Goal: Task Accomplishment & Management: Manage account settings

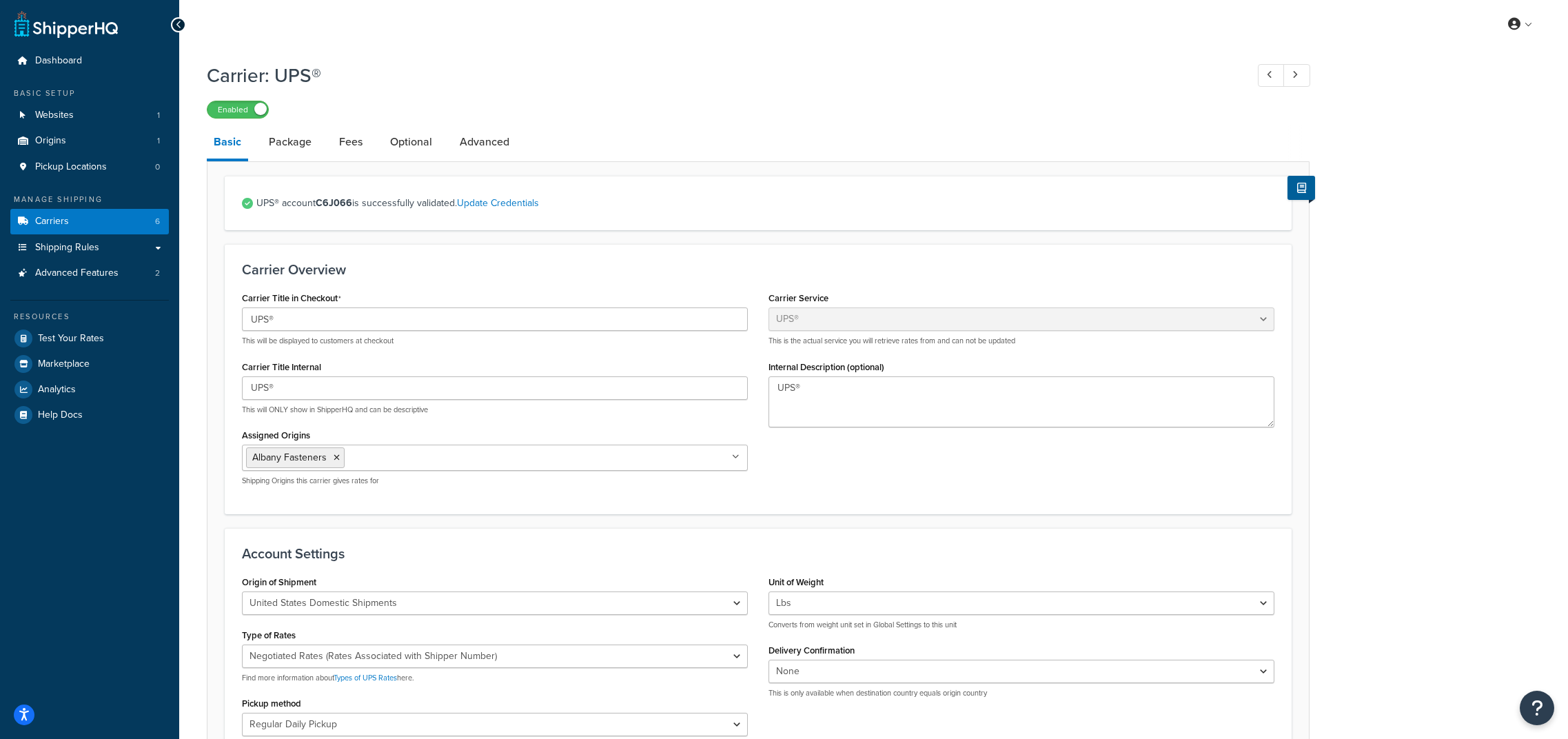
select select "ups"
click at [80, 67] on span "Dashboard" at bounding box center [58, 61] width 47 height 12
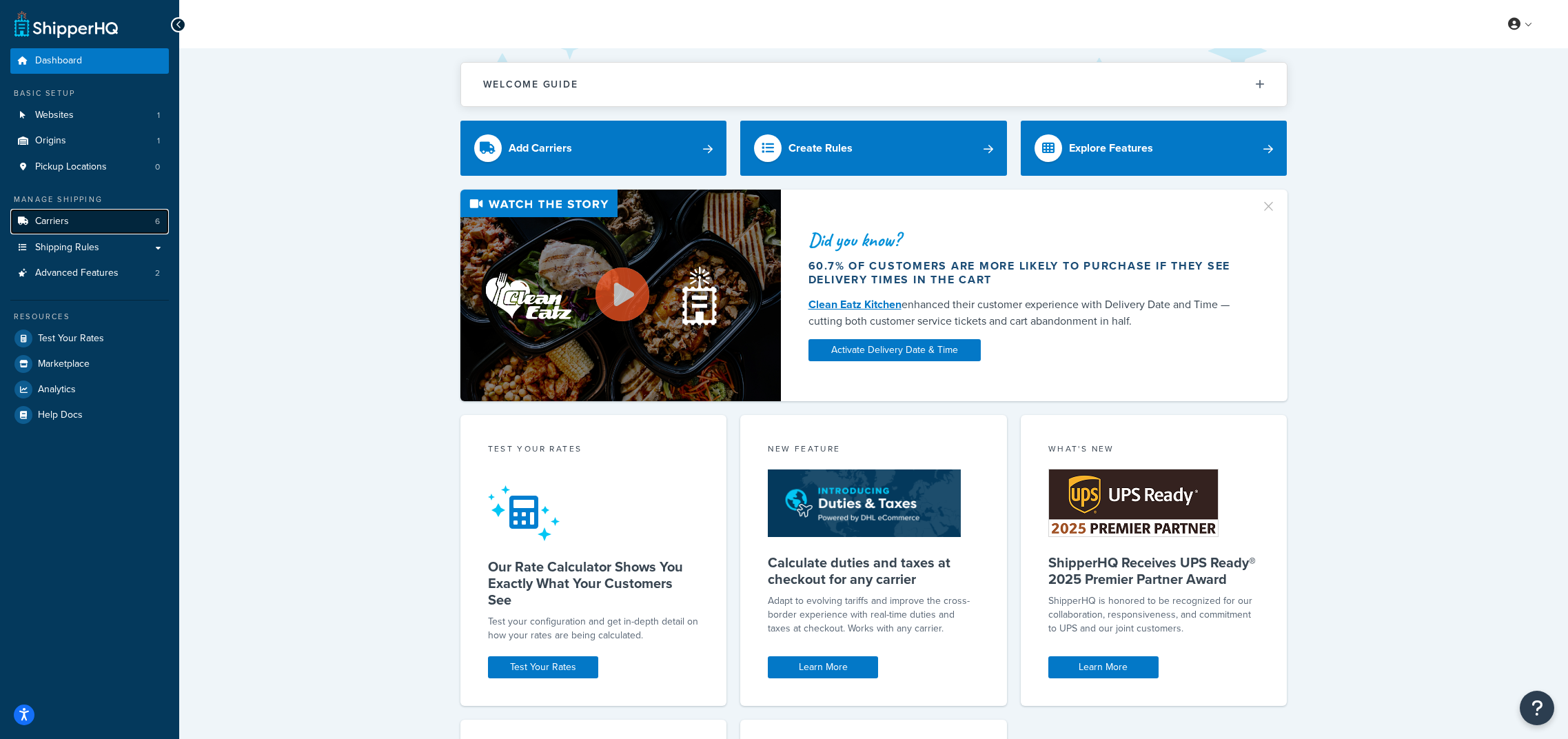
click at [103, 228] on link "Carriers 6" at bounding box center [89, 222] width 158 height 26
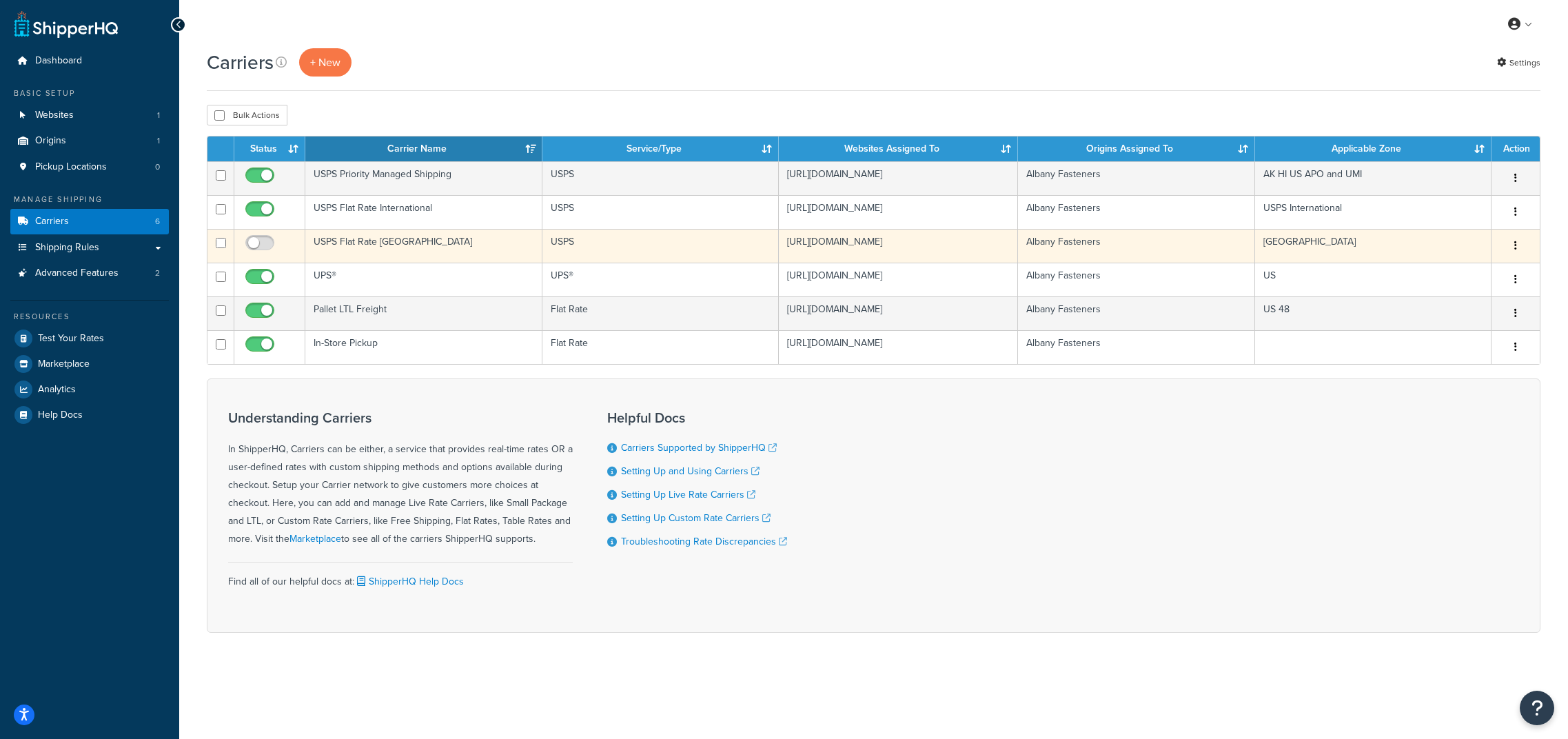
click at [1521, 248] on button "button" at bounding box center [1515, 246] width 19 height 22
click at [1441, 335] on link "Delete" at bounding box center [1460, 331] width 109 height 29
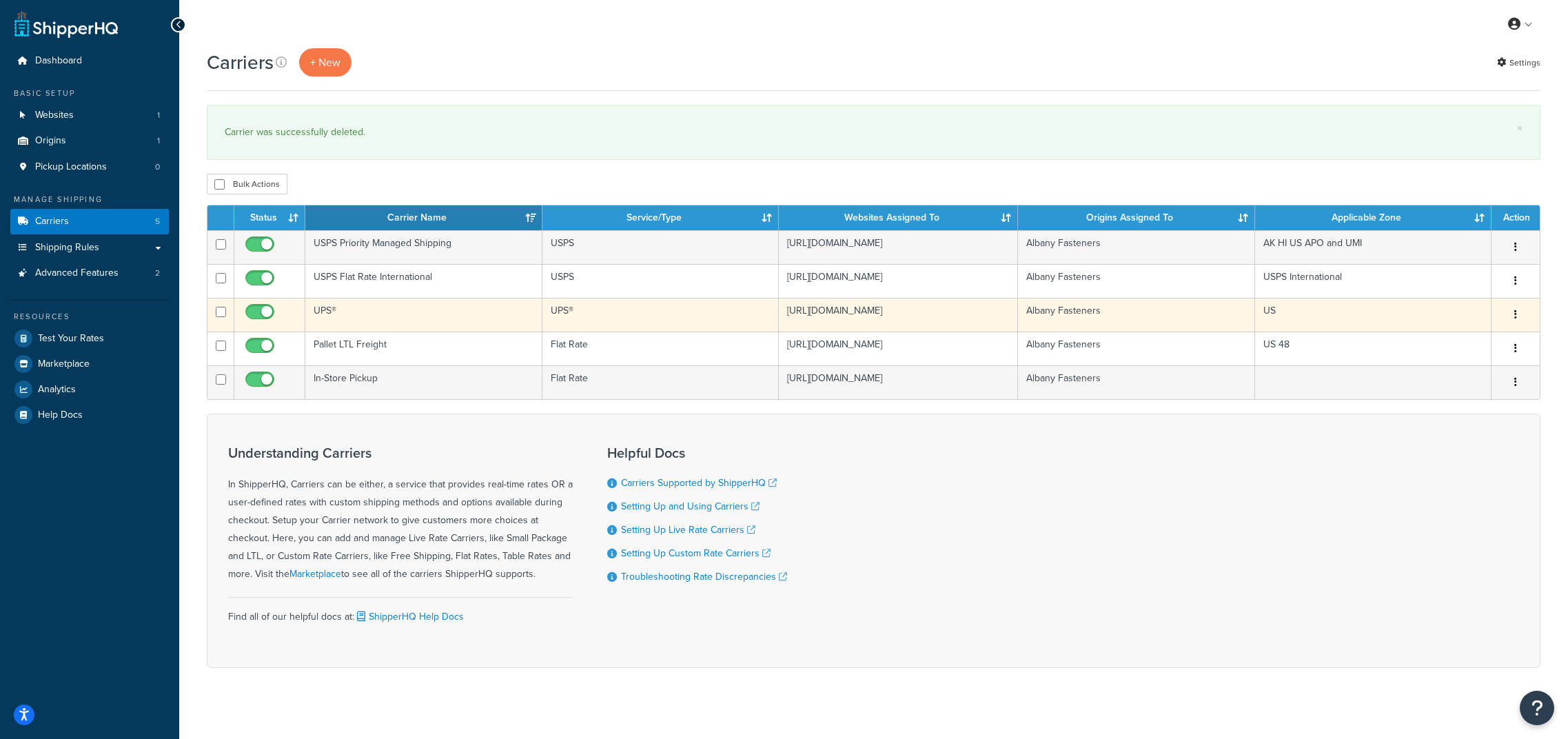
click at [331, 314] on td "UPS®" at bounding box center [424, 314] width 237 height 34
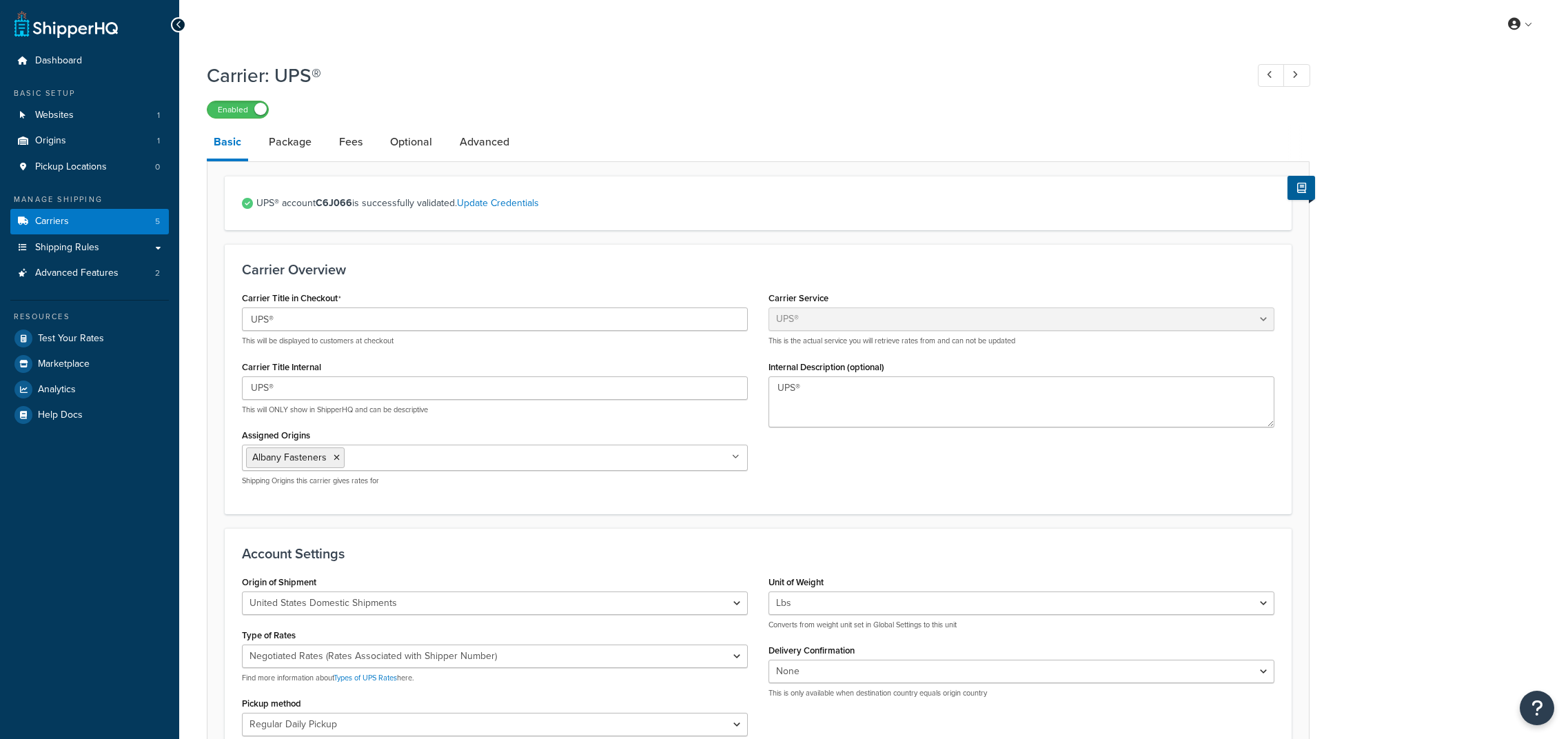
select select "ups"
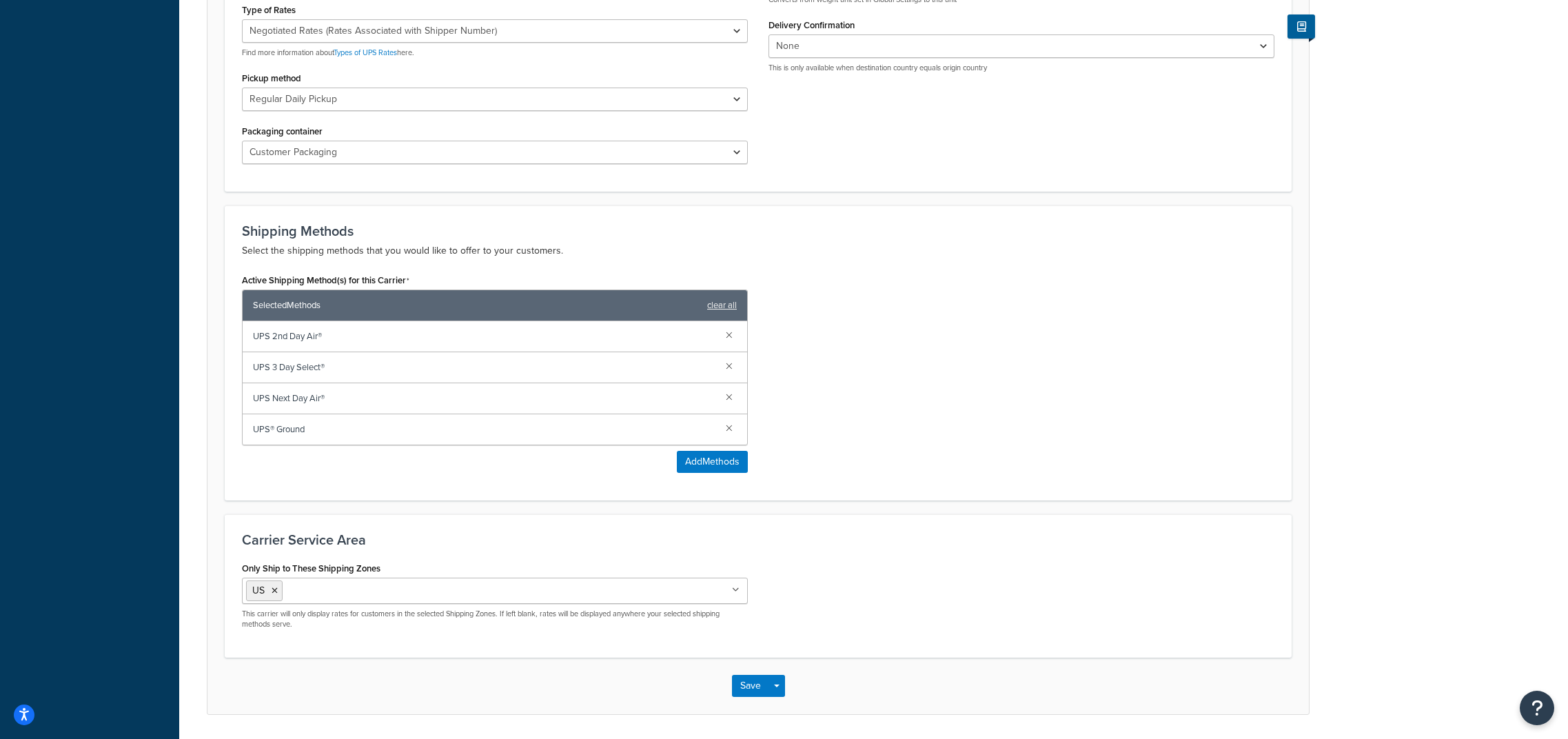
scroll to position [643, 0]
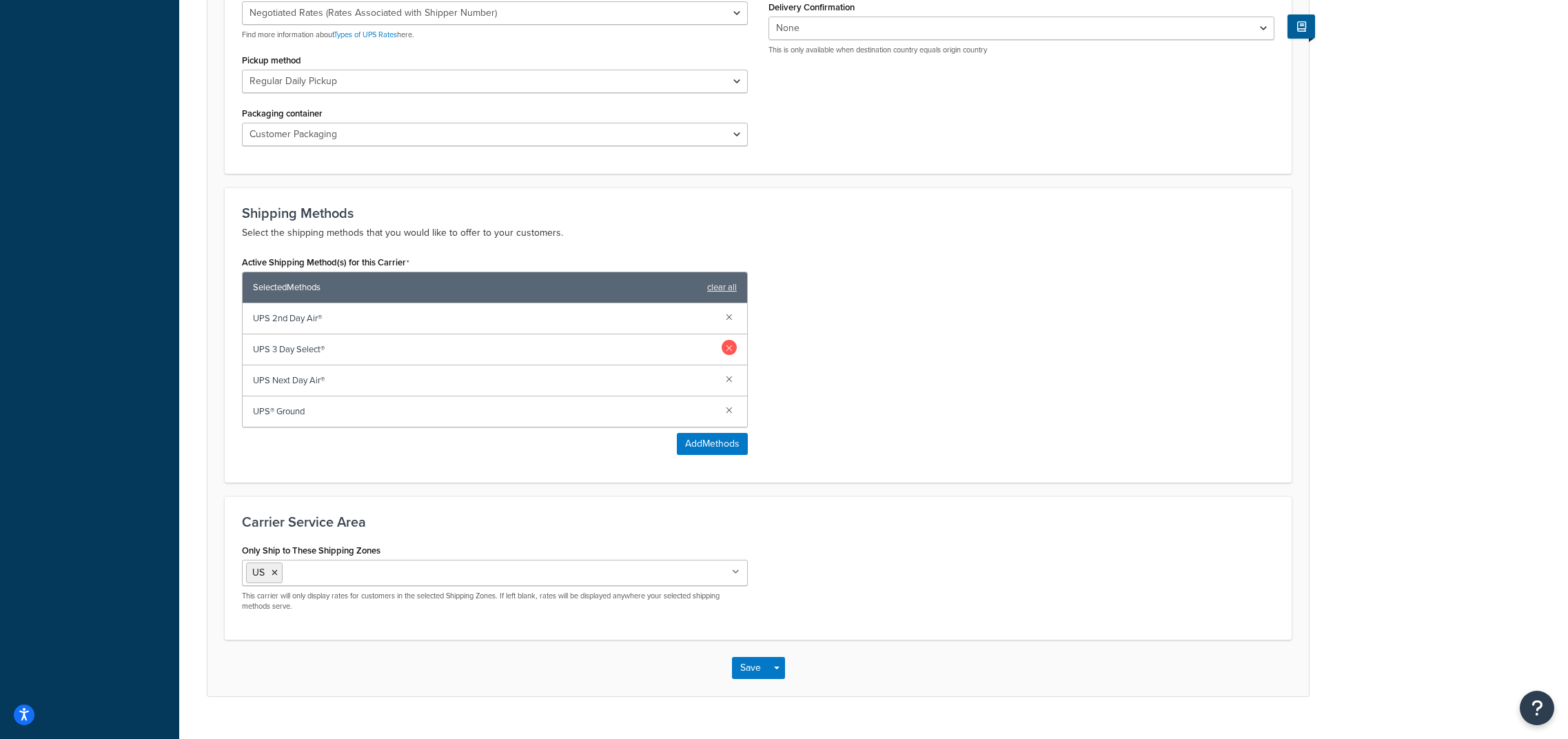
click at [730, 346] on link at bounding box center [729, 347] width 15 height 15
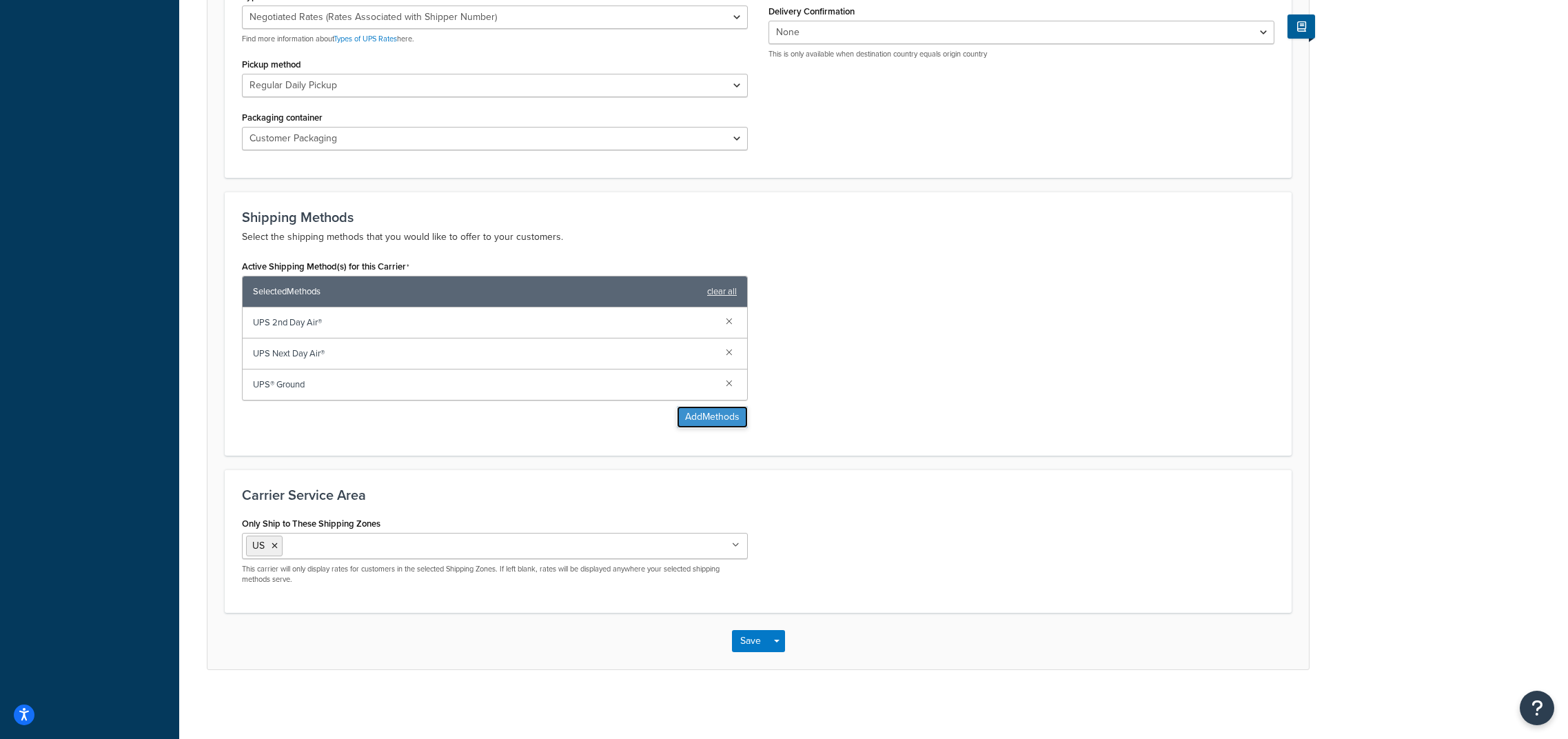
click at [724, 413] on button "Add Methods" at bounding box center [712, 417] width 71 height 22
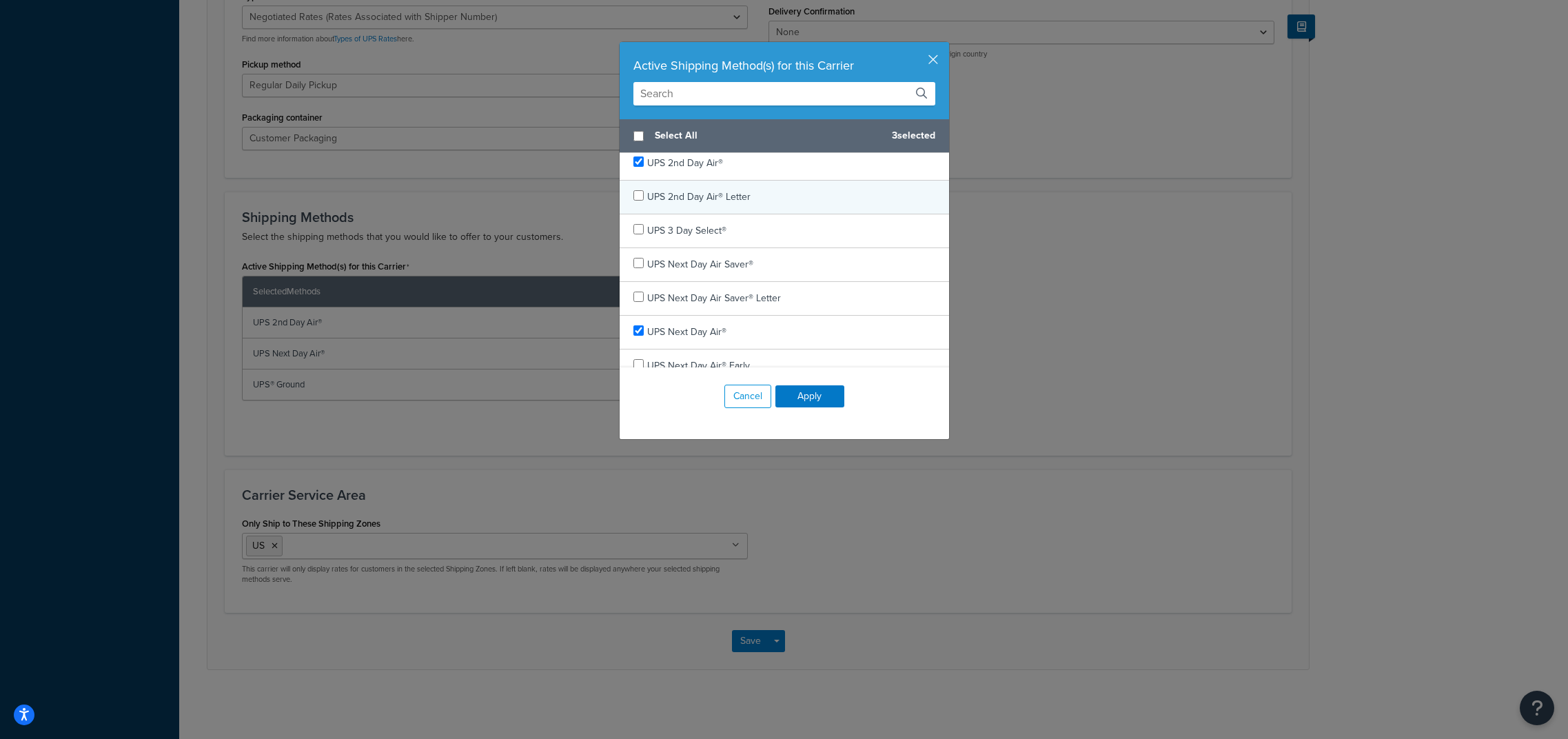
scroll to position [73, 0]
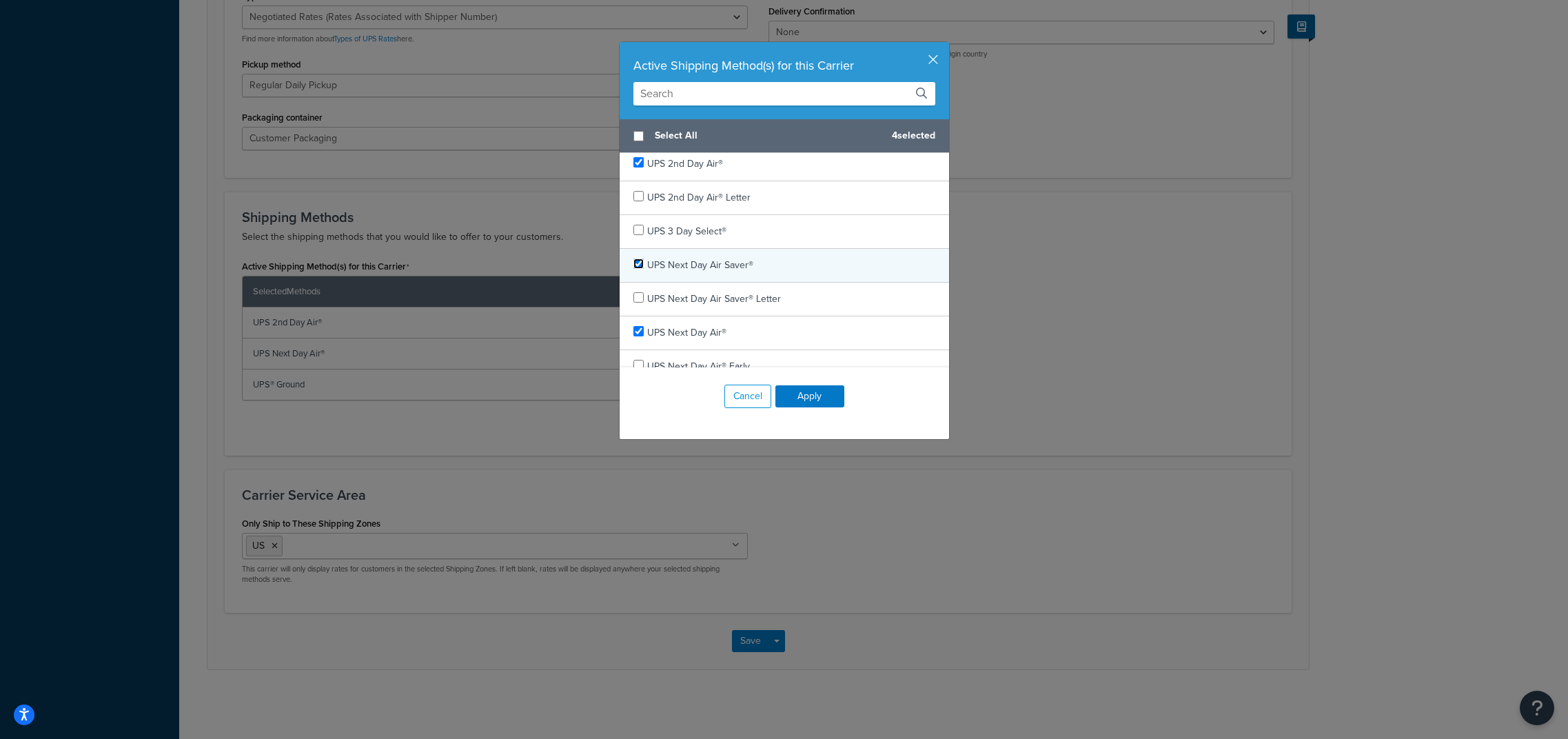
click at [641, 266] on input "checkbox" at bounding box center [638, 263] width 10 height 10
checkbox input "true"
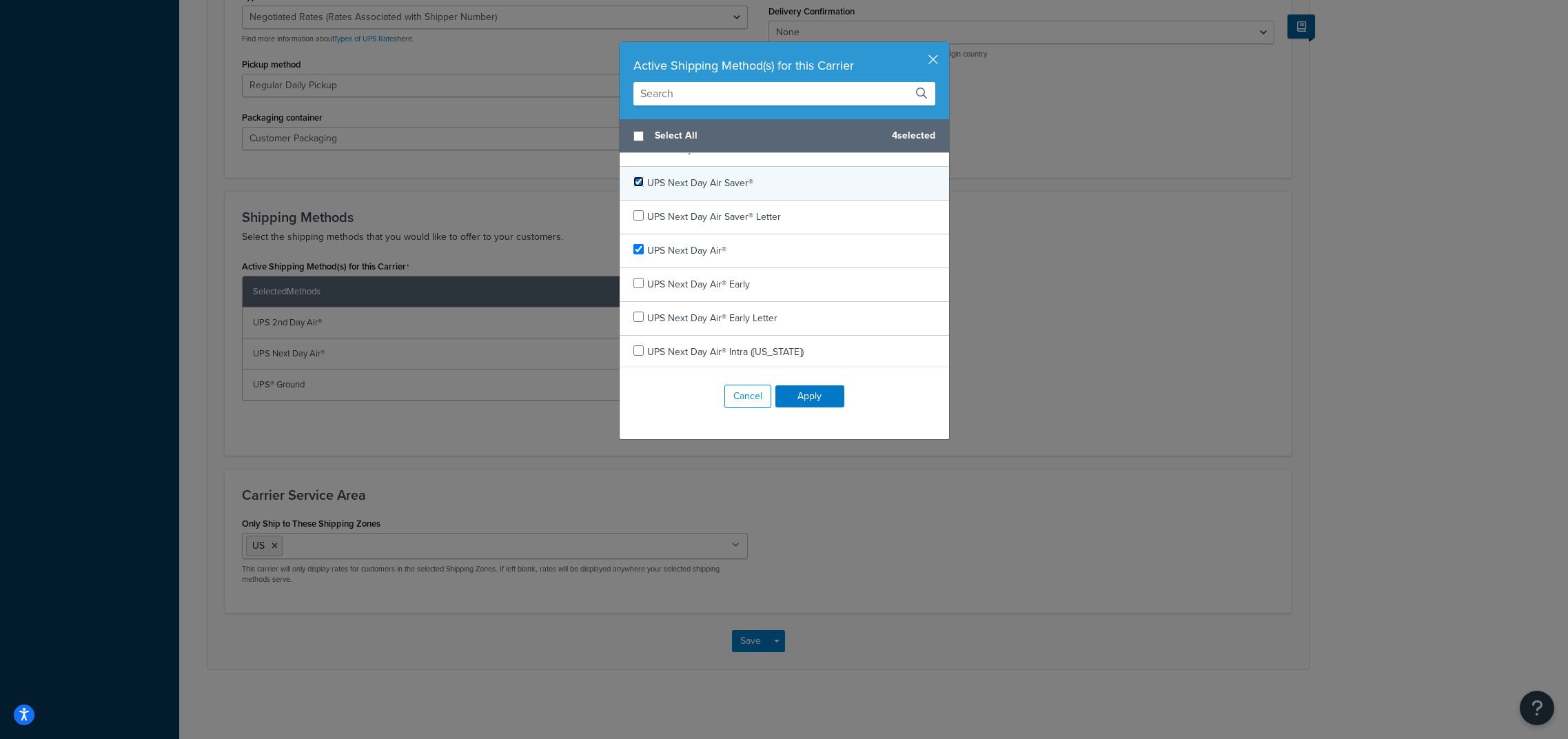
scroll to position [153, 0]
click at [637, 285] on input "checkbox" at bounding box center [638, 284] width 10 height 10
checkbox input "true"
click at [808, 395] on button "Apply" at bounding box center [809, 396] width 68 height 22
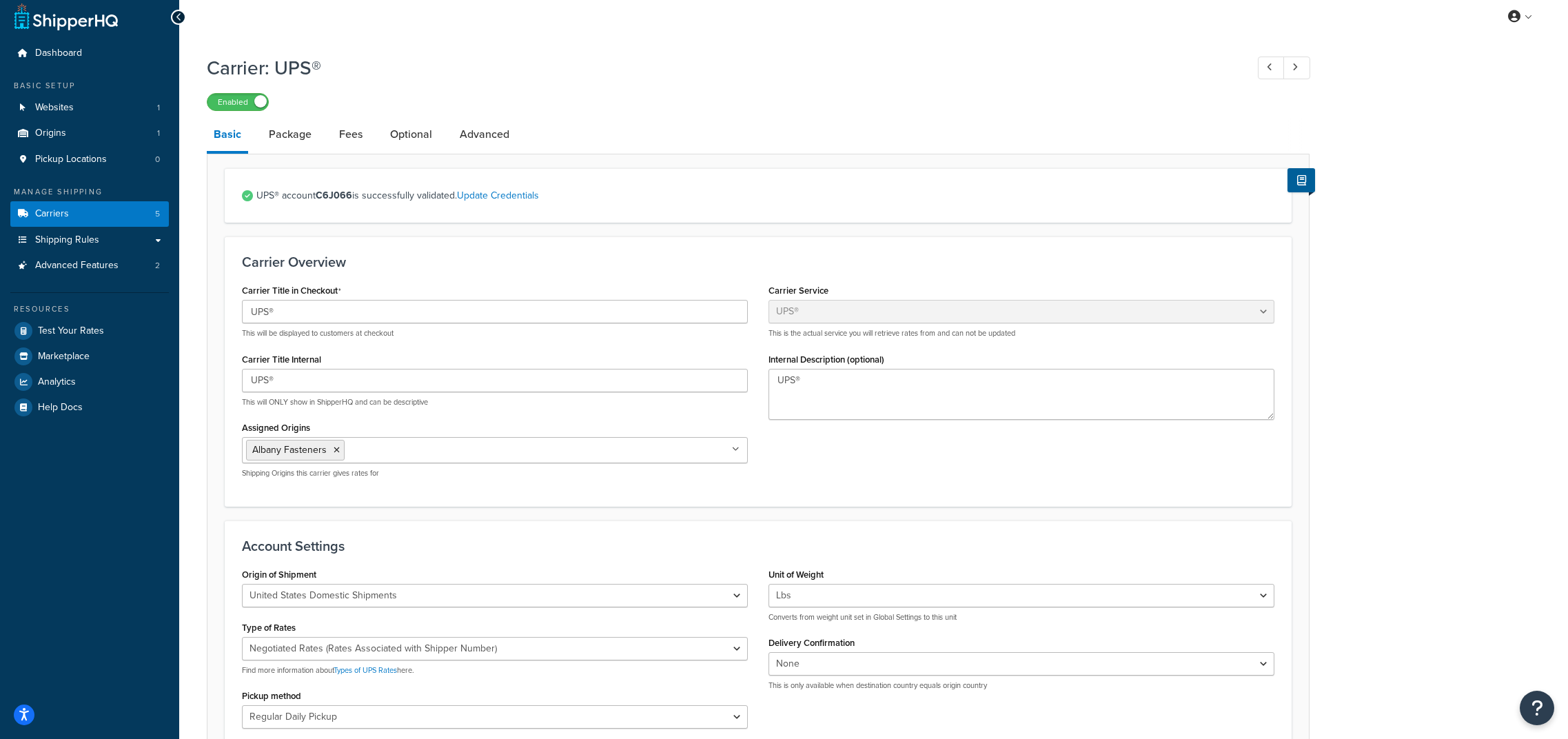
scroll to position [9, 0]
click at [290, 133] on link "Package" at bounding box center [290, 133] width 56 height 33
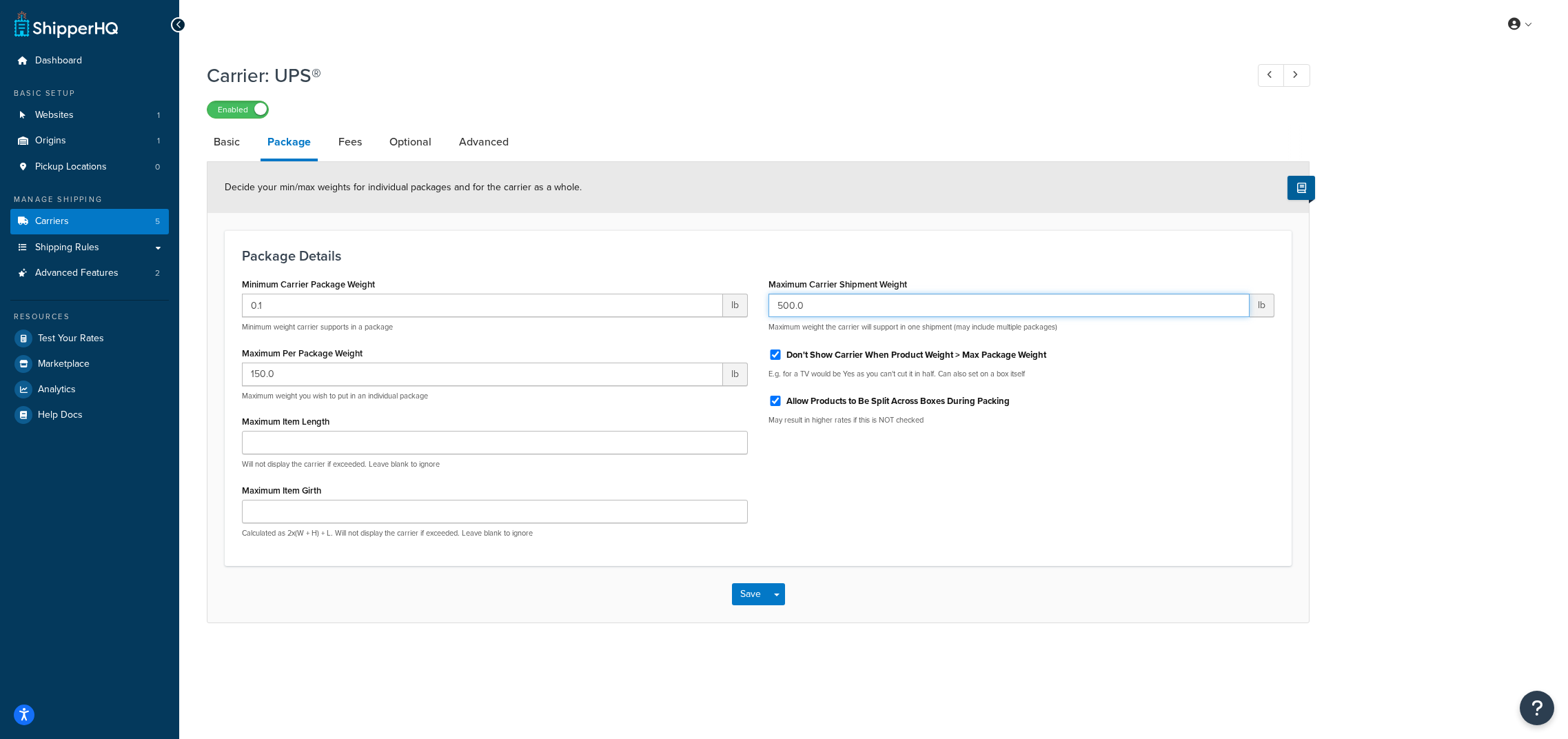
drag, startPoint x: 865, startPoint y: 314, endPoint x: 739, endPoint y: 310, distance: 126.1
click at [739, 310] on div "Minimum Carrier Package Weight 0.1 lb Minimum weight carrier supports in a pack…" at bounding box center [758, 412] width 1053 height 275
drag, startPoint x: 804, startPoint y: 307, endPoint x: 747, endPoint y: 307, distance: 57.0
click at [747, 307] on div "Minimum Carrier Package Weight 0.1 lb Minimum weight carrier supports in a pack…" at bounding box center [758, 412] width 1053 height 275
type input "249.9999999"
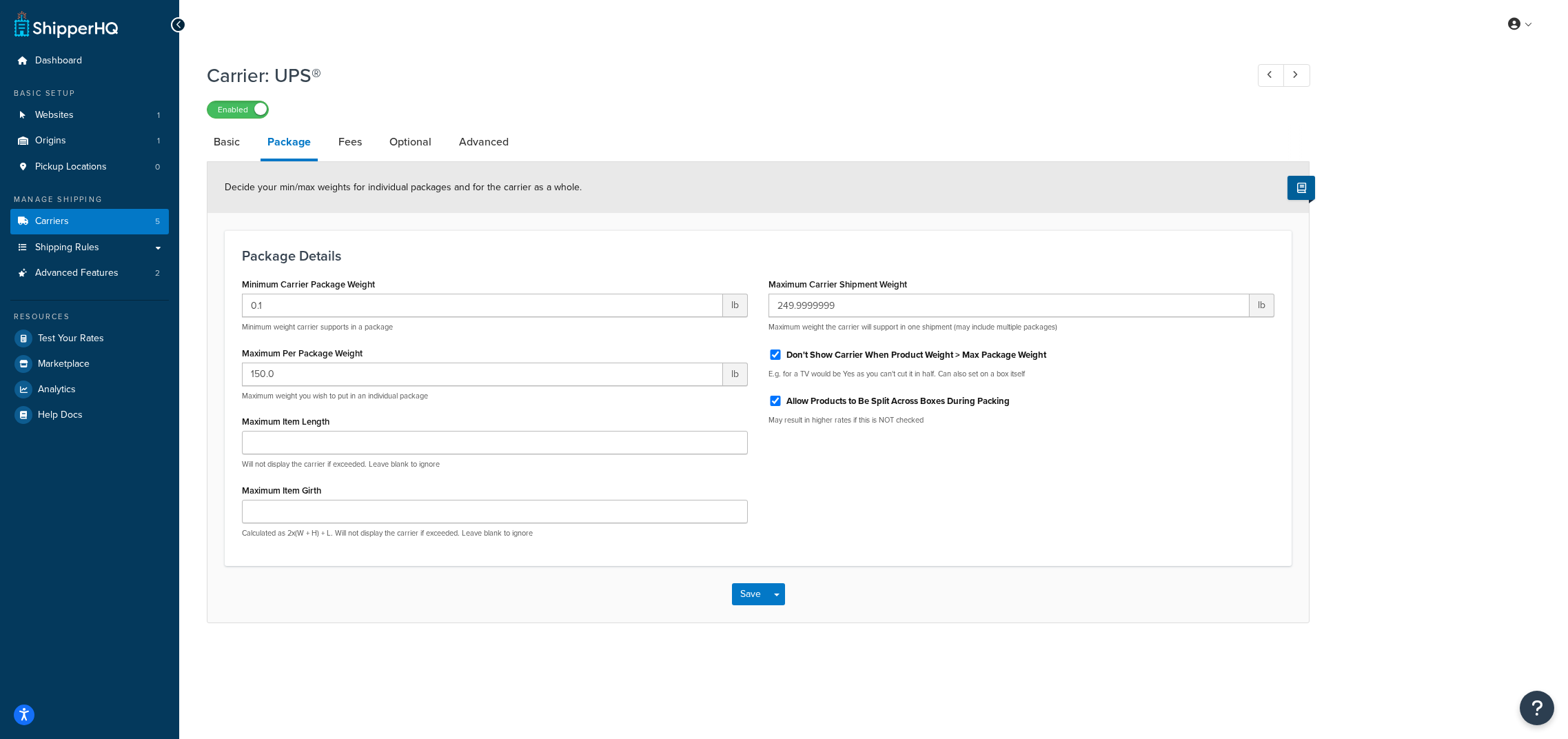
click at [517, 406] on div "Minimum Carrier Package Weight 0.1 lb Minimum weight carrier supports in a pack…" at bounding box center [494, 412] width 526 height 275
drag, startPoint x: 333, startPoint y: 372, endPoint x: 228, endPoint y: 374, distance: 105.0
click at [228, 374] on div "Package Details Minimum Carrier Package Weight 0.1 lb Minimum weight carrier su…" at bounding box center [758, 398] width 1067 height 336
type input "49"
click at [537, 419] on div "Maximum Item Length Will not display the carrier if exceeded. Leave blank to ig…" at bounding box center [494, 440] width 506 height 58
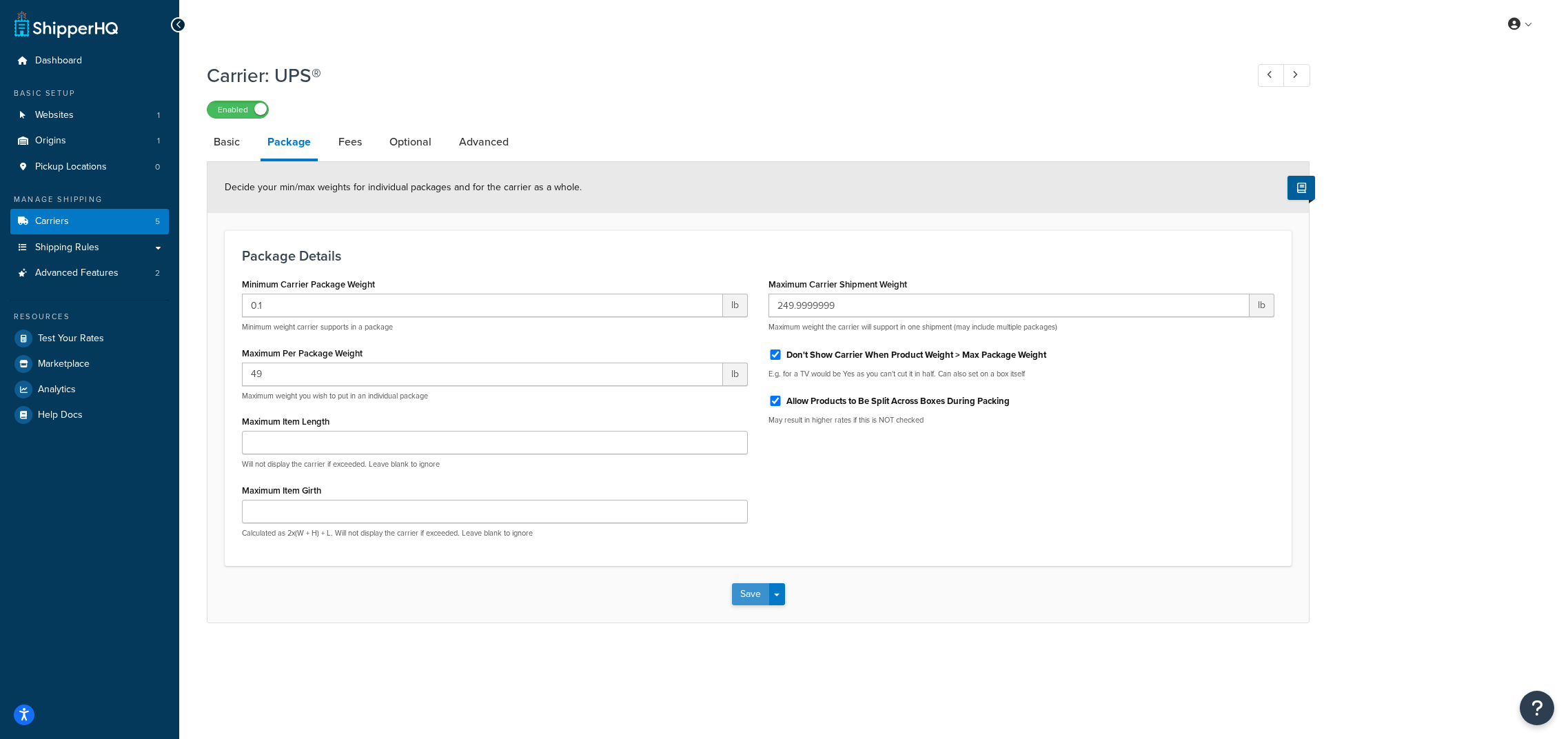
click at [758, 598] on button "Save" at bounding box center [750, 594] width 37 height 22
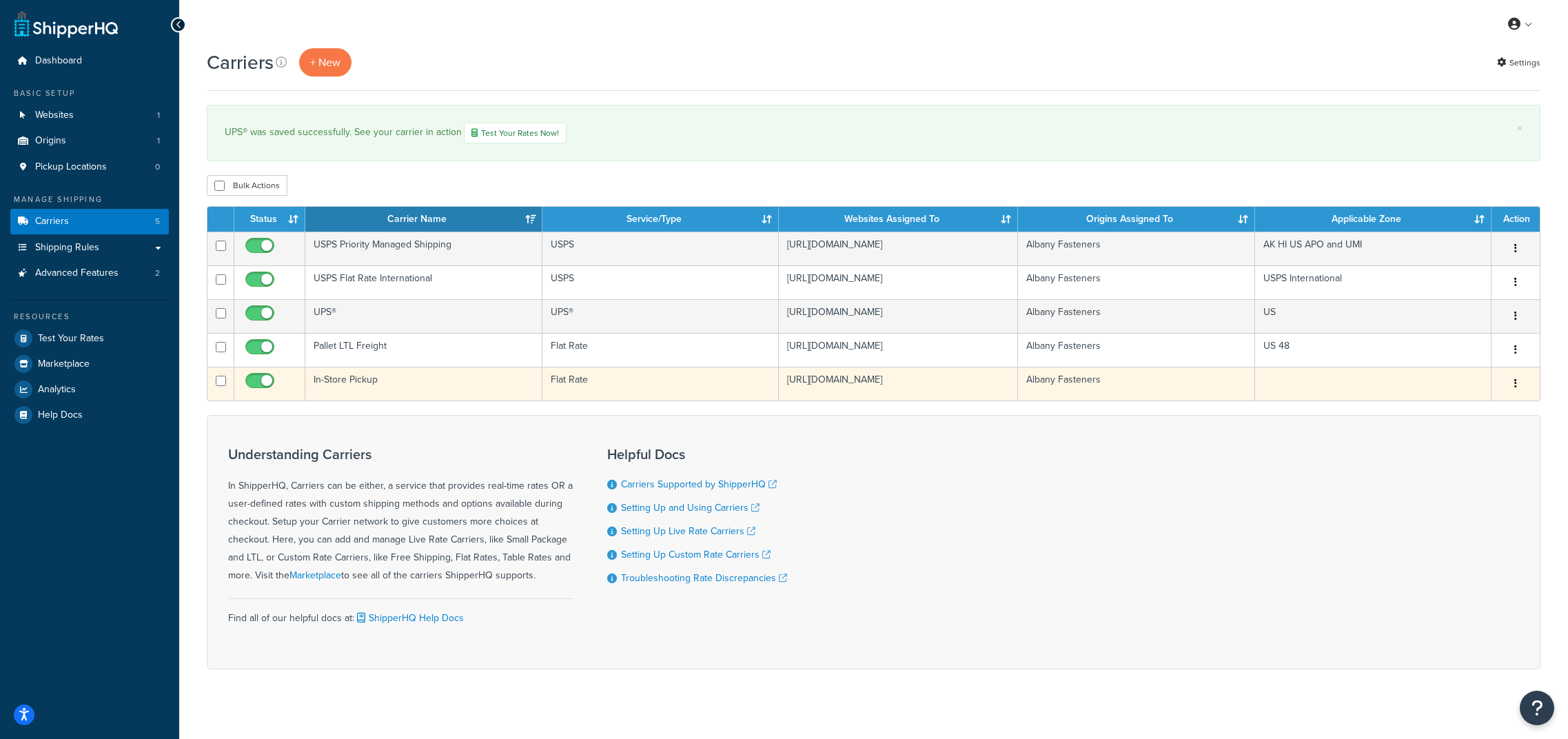
click at [254, 384] on input "checkbox" at bounding box center [261, 384] width 38 height 18
click at [268, 381] on input "checkbox" at bounding box center [261, 384] width 38 height 18
checkbox input "true"
click at [1514, 385] on icon "button" at bounding box center [1515, 383] width 3 height 9
click at [1469, 417] on link "Edit" at bounding box center [1460, 413] width 109 height 29
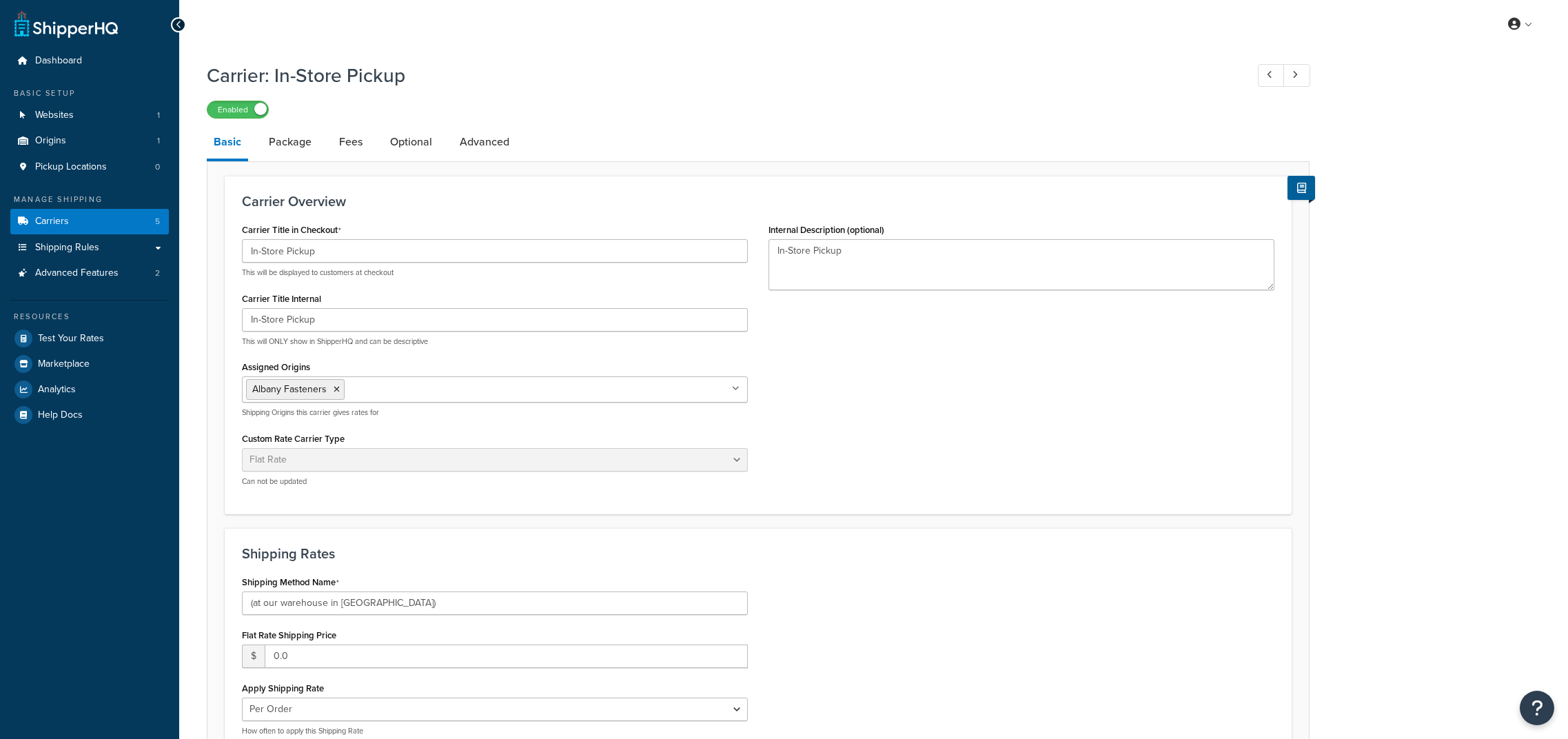
select select "flat"
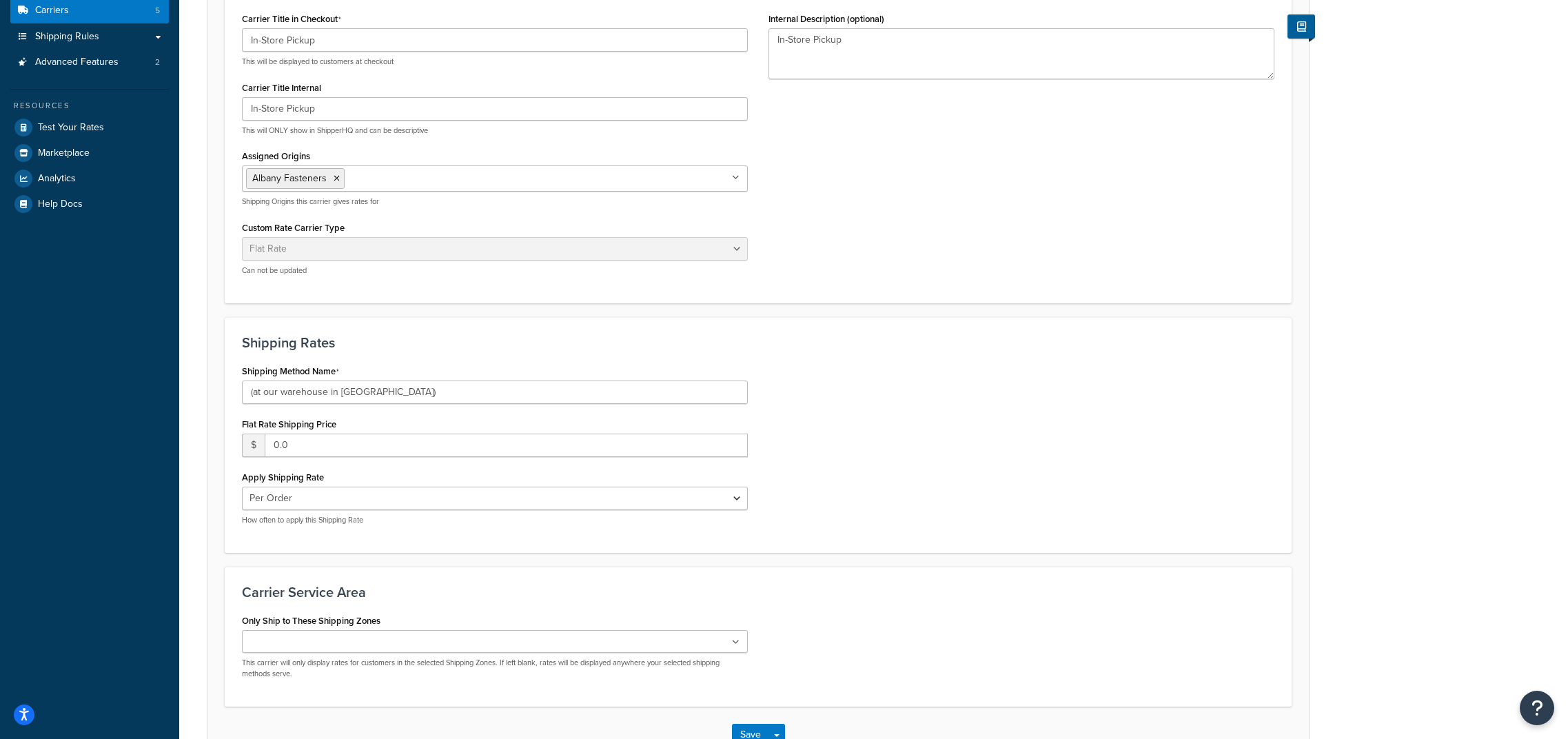
scroll to position [307, 0]
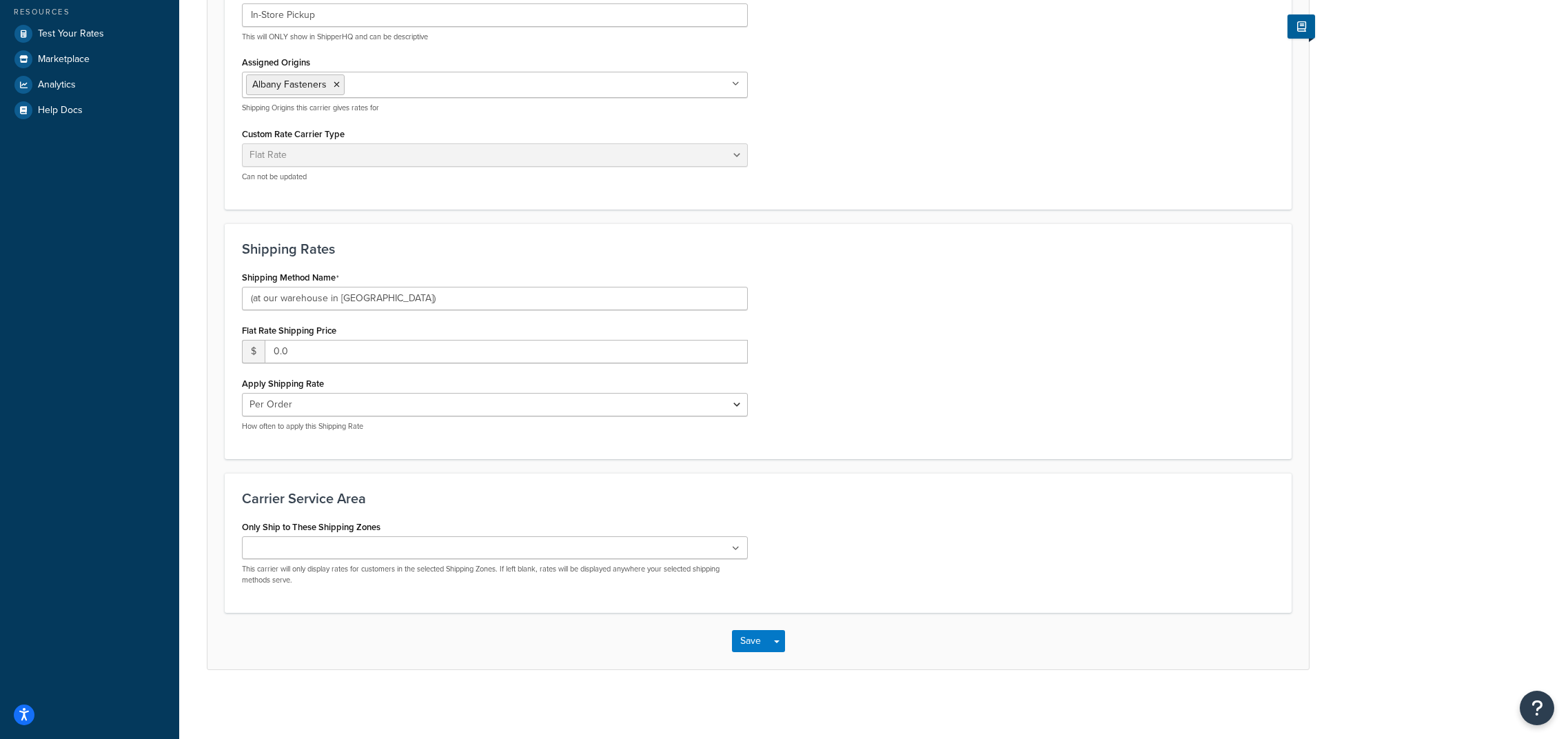
click at [715, 555] on ul at bounding box center [494, 548] width 506 height 23
drag, startPoint x: 926, startPoint y: 610, endPoint x: 791, endPoint y: 662, distance: 144.7
click at [926, 610] on div "Carrier Service Area Only Ship to These Shipping Zones US US 48 US APO AK HI US…" at bounding box center [758, 541] width 1067 height 143
click at [748, 650] on button "Save" at bounding box center [750, 642] width 37 height 22
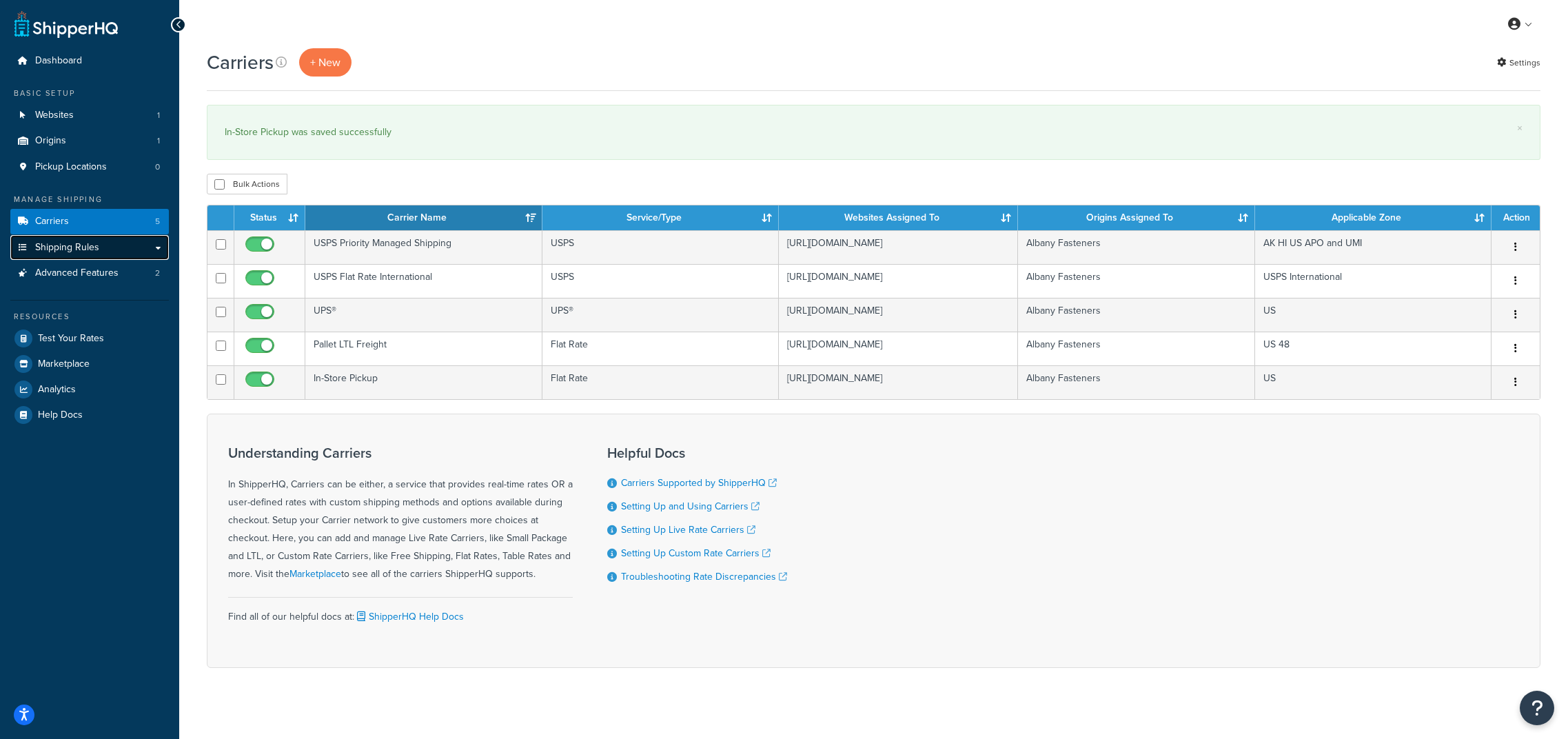
click at [102, 257] on link "Shipping Rules" at bounding box center [89, 248] width 158 height 26
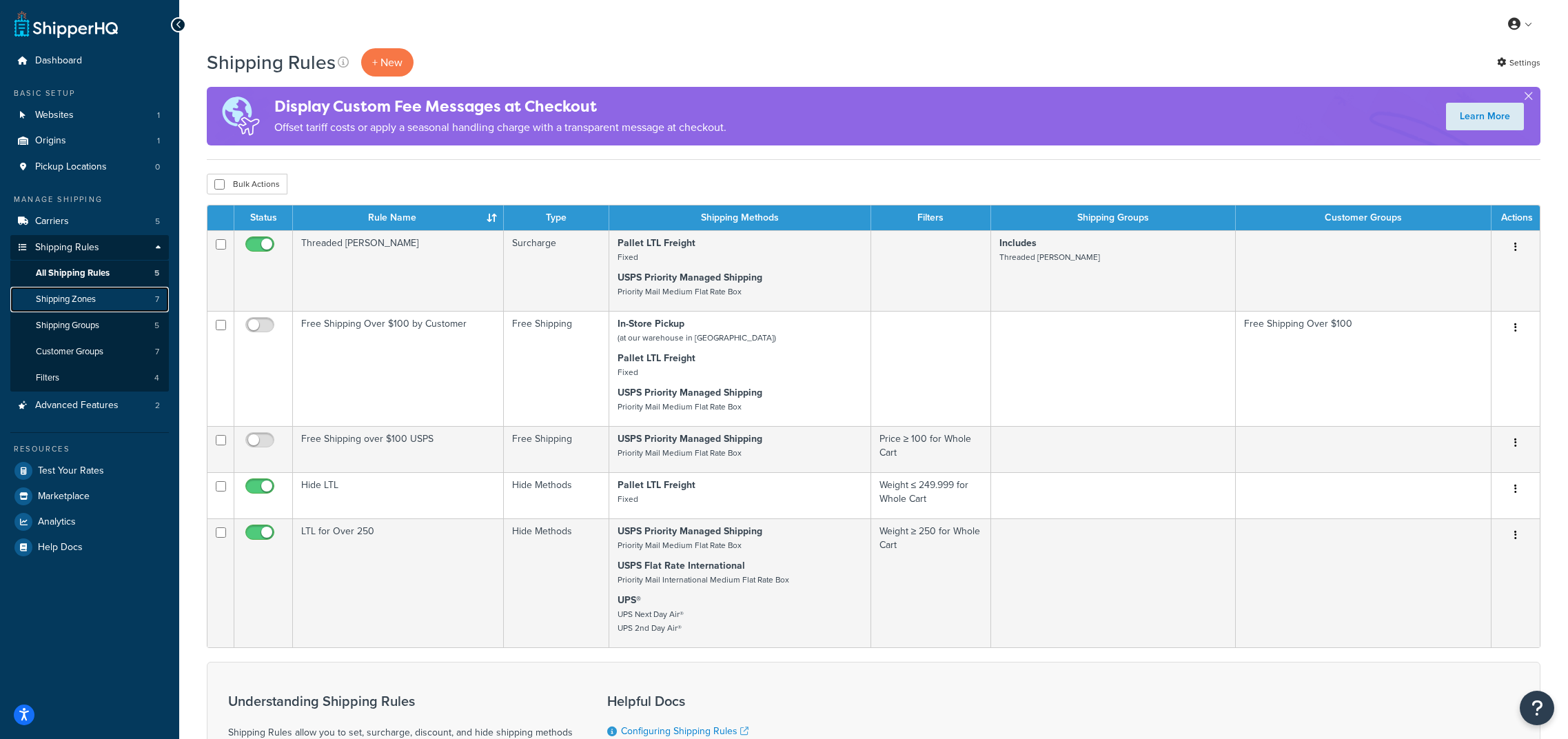
click at [88, 302] on span "Shipping Zones" at bounding box center [66, 299] width 60 height 12
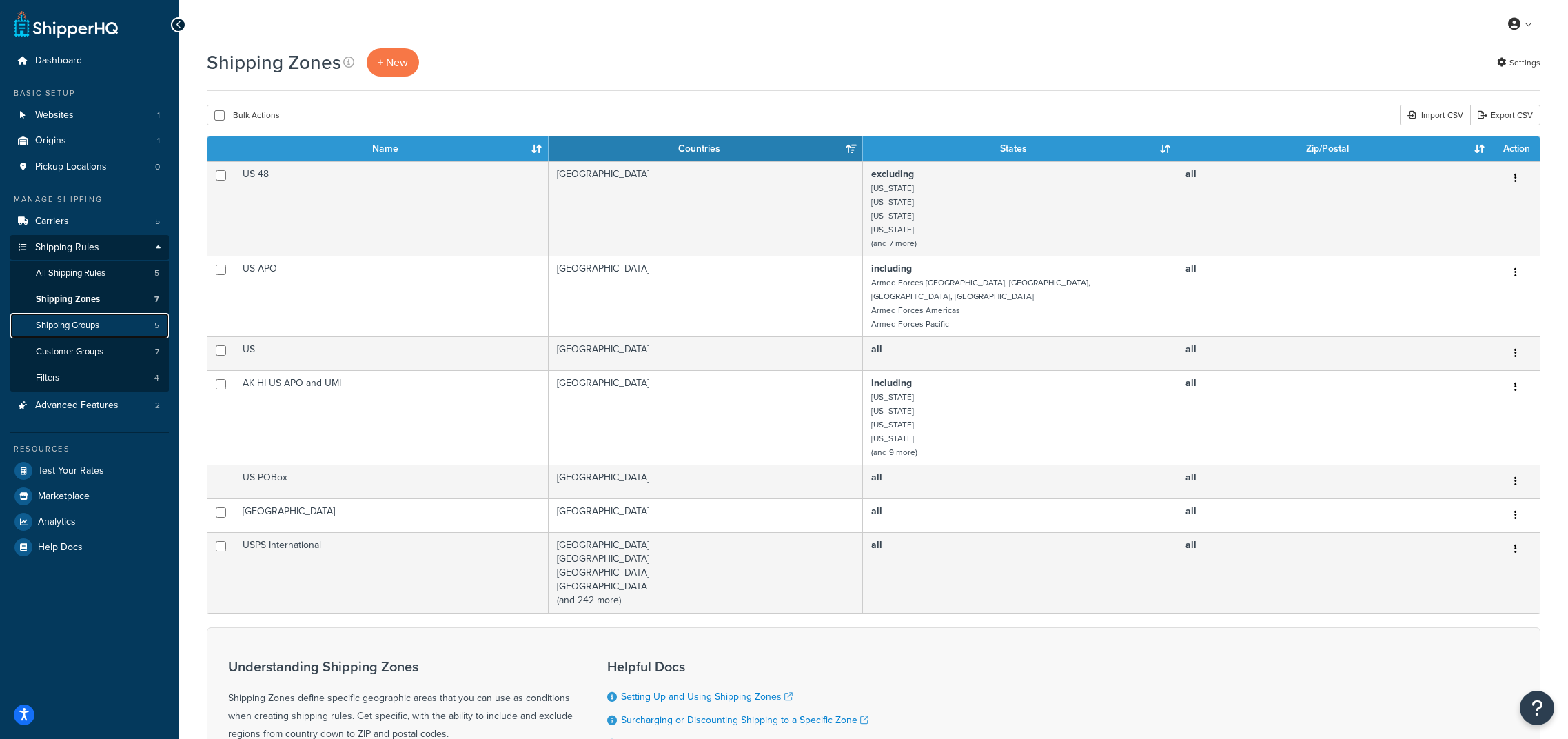
click at [78, 328] on span "Shipping Groups" at bounding box center [68, 326] width 64 height 12
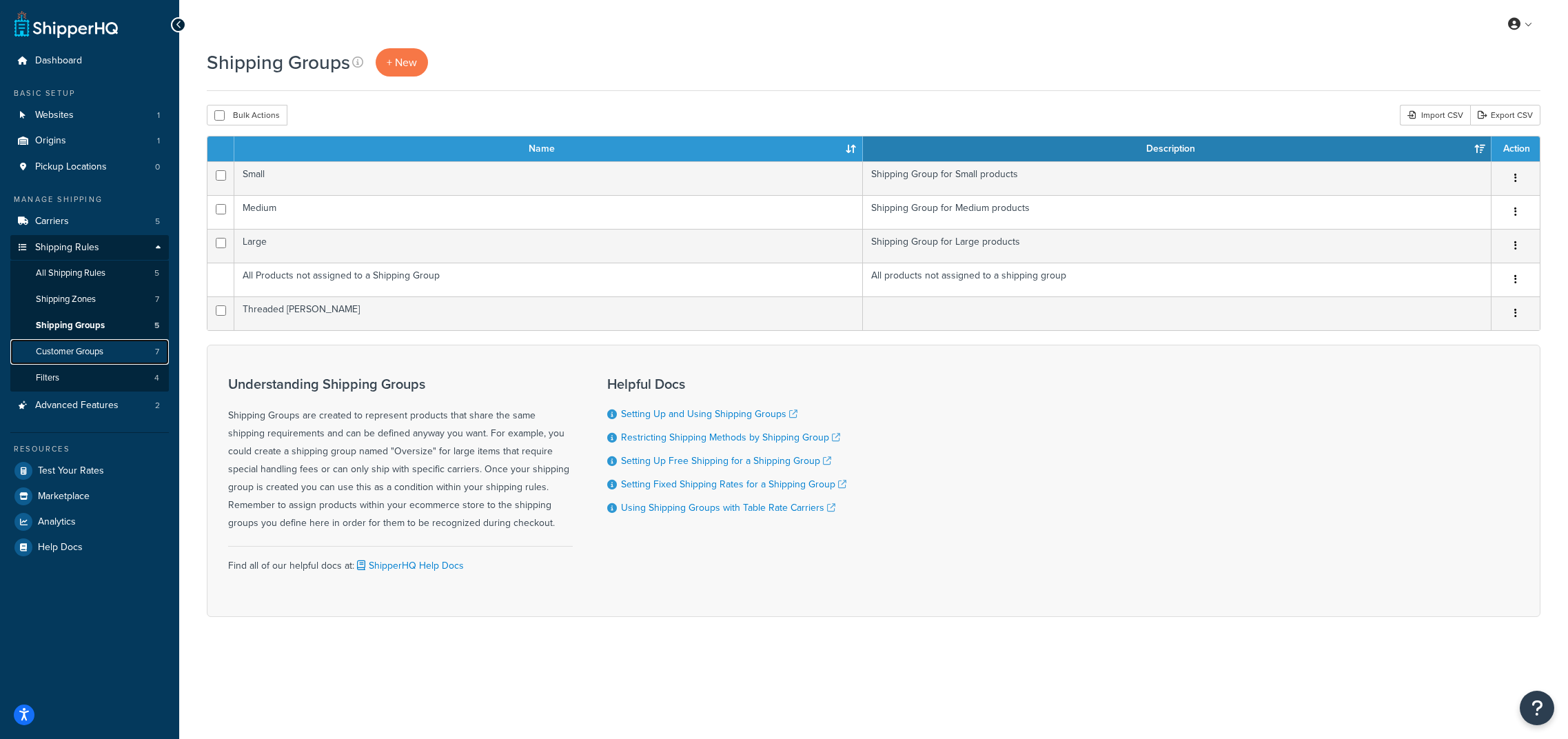
click at [59, 356] on span "Customer Groups" at bounding box center [69, 351] width 68 height 12
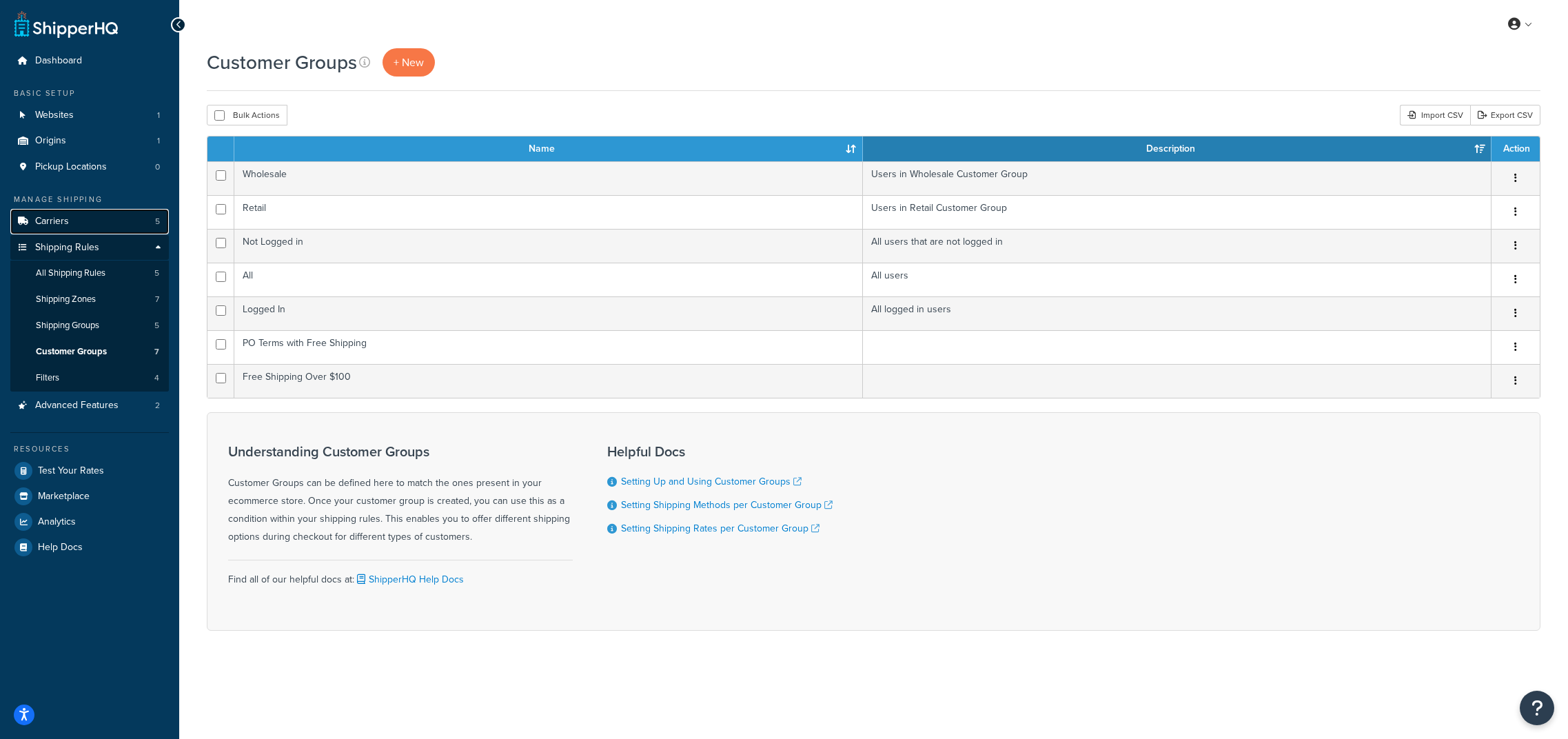
click at [92, 213] on link "Carriers 5" at bounding box center [89, 222] width 158 height 26
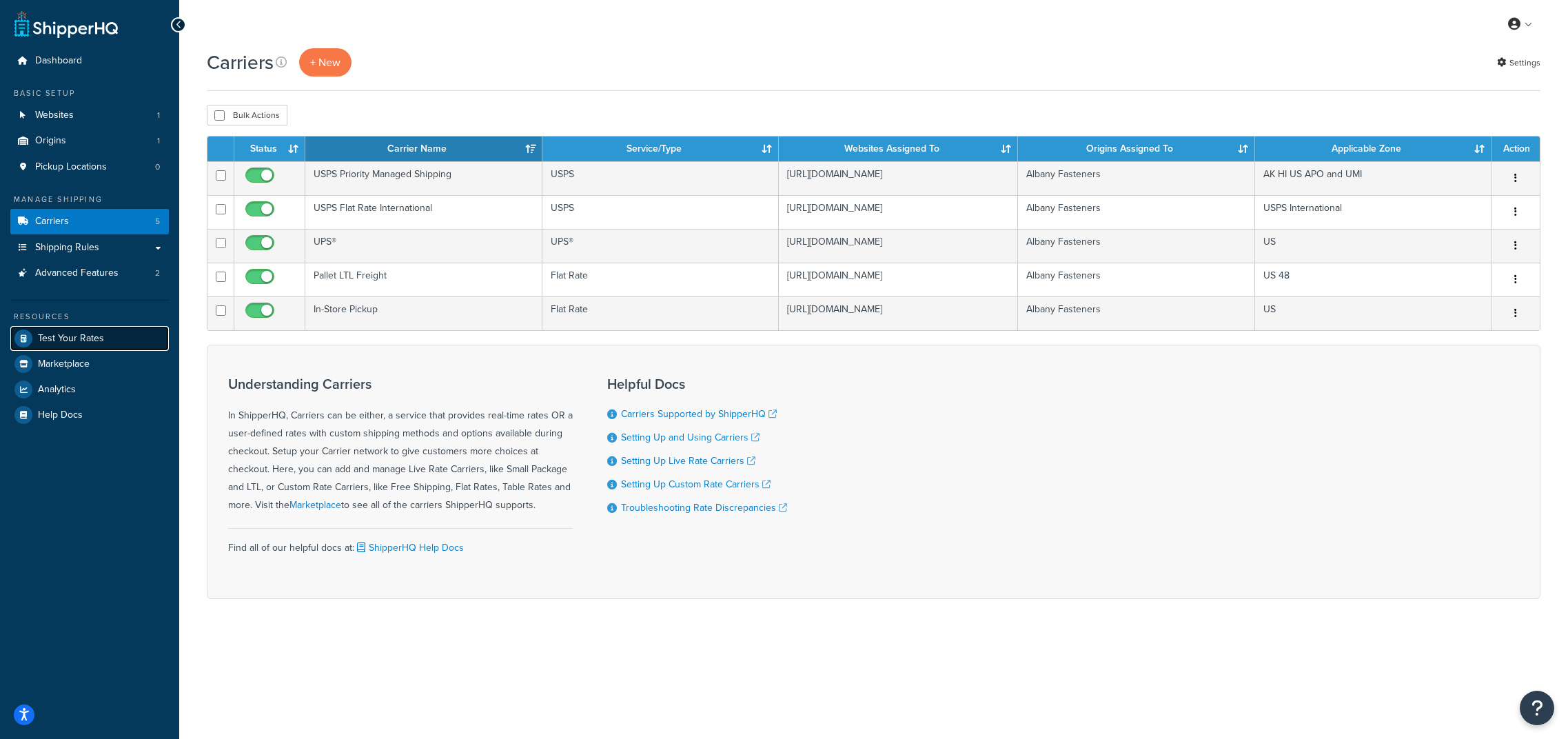
click at [67, 342] on span "Test Your Rates" at bounding box center [71, 339] width 67 height 12
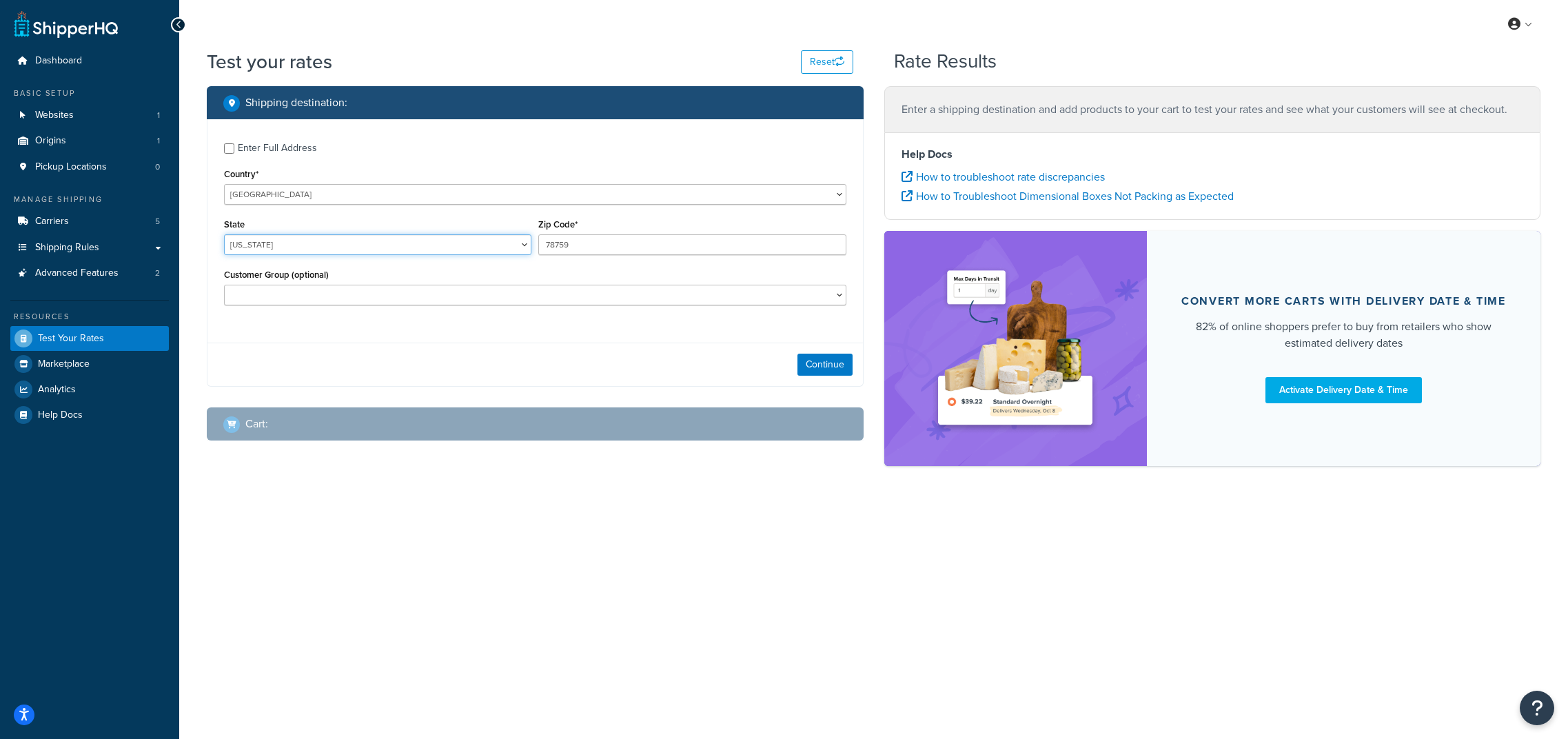
click at [237, 243] on select "[US_STATE] [US_STATE] [US_STATE] [US_STATE] [US_STATE] Armed Forces Americas Ar…" at bounding box center [377, 244] width 307 height 20
click at [224, 234] on select "[US_STATE] [US_STATE] [US_STATE] [US_STATE] [US_STATE] Armed Forces Americas Ar…" at bounding box center [377, 244] width 307 height 20
click at [240, 243] on select "Alabama Alaska American Samoa Arizona Arkansas Armed Forces Americas Armed Forc…" at bounding box center [377, 244] width 307 height 20
select select "IA"
click at [224, 234] on select "Alabama Alaska American Samoa Arizona Arkansas Armed Forces Americas Armed Forc…" at bounding box center [377, 244] width 307 height 20
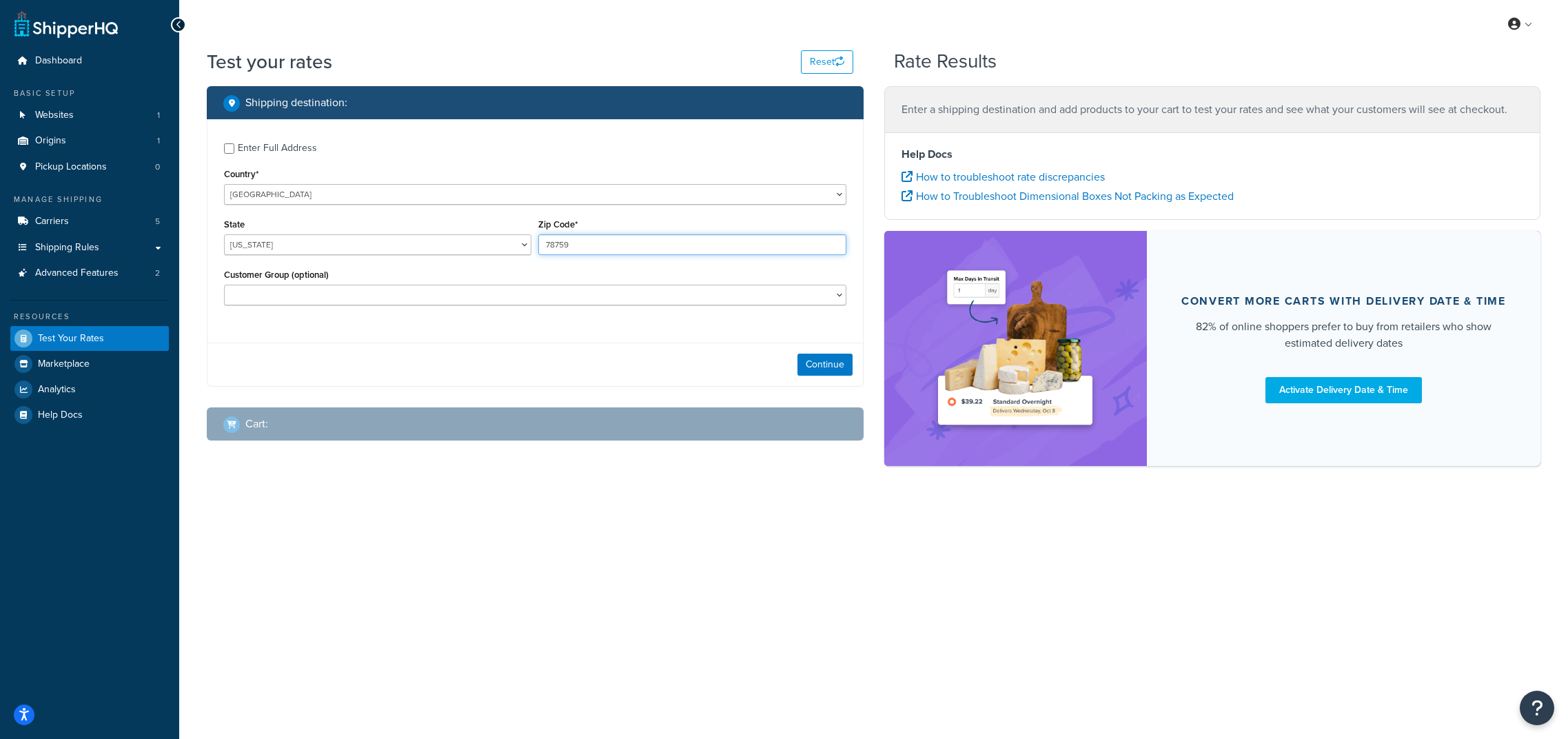
click at [569, 249] on input "78759" at bounding box center [692, 244] width 307 height 20
click at [549, 243] on input "78759" at bounding box center [692, 244] width 307 height 20
type input "52405"
click at [816, 358] on button "Continue" at bounding box center [825, 364] width 56 height 22
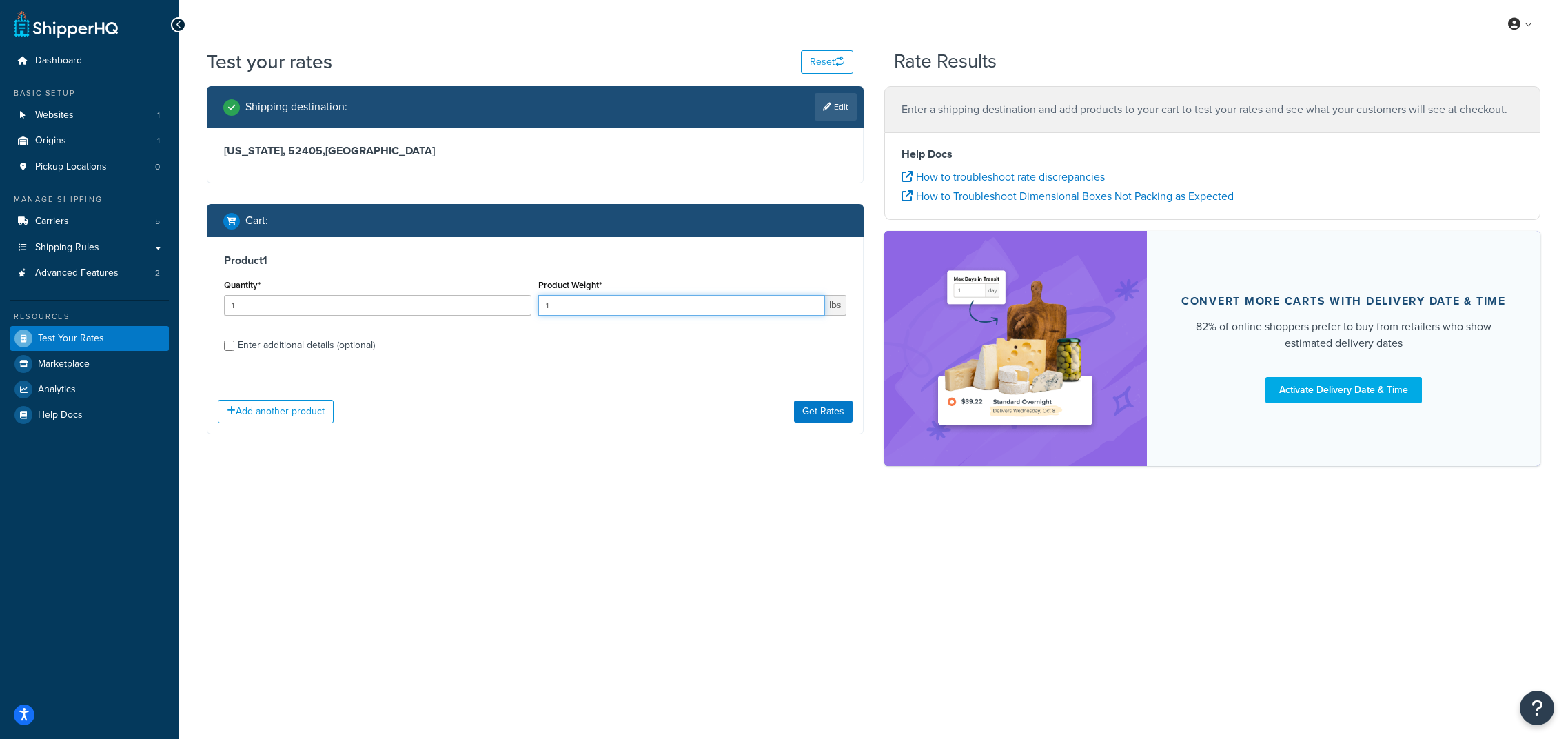
drag, startPoint x: 575, startPoint y: 301, endPoint x: 543, endPoint y: 301, distance: 32.0
click at [543, 301] on input "1" at bounding box center [681, 305] width 286 height 20
type input "5"
click at [820, 410] on button "Get Rates" at bounding box center [822, 412] width 58 height 22
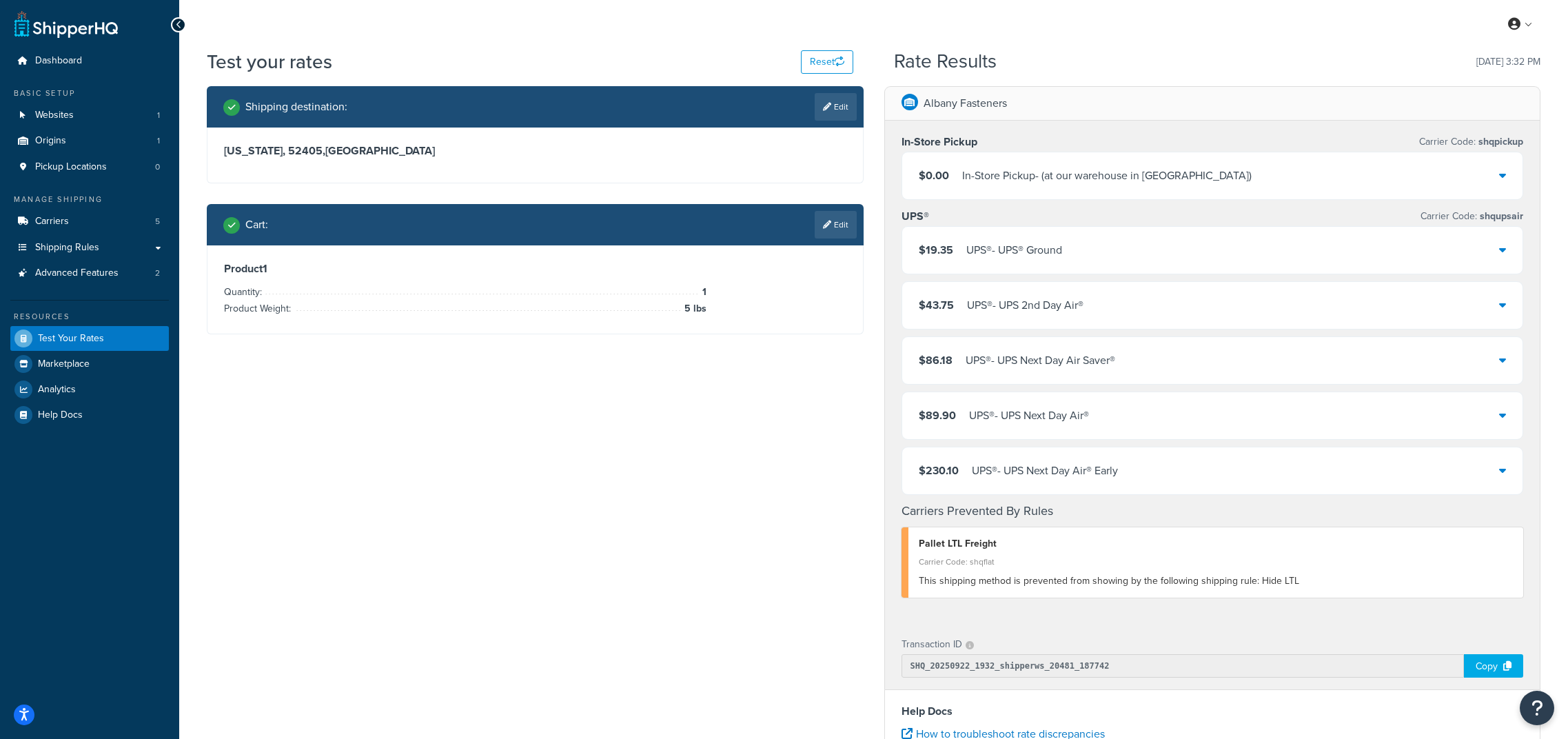
click at [1399, 185] on div "$0.00 In-Store Pickup - (at our warehouse in Edison NJ)" at bounding box center [1212, 176] width 621 height 47
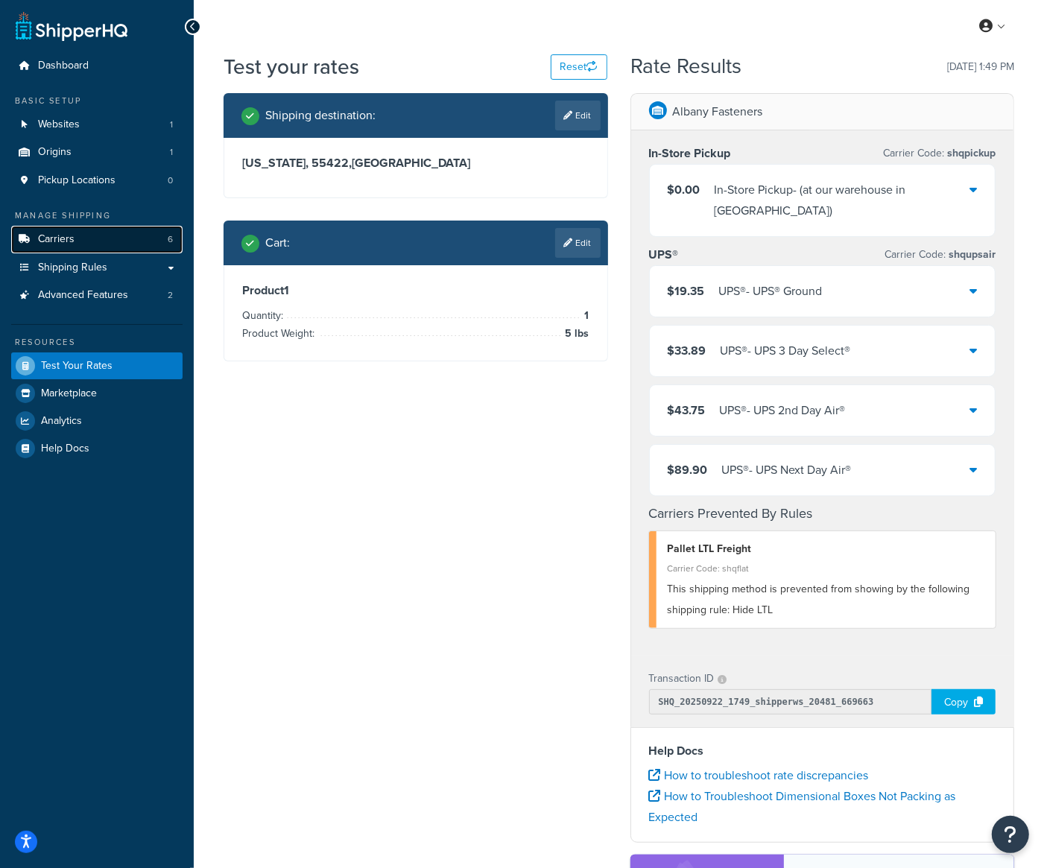
click at [85, 244] on link "Carriers 6" at bounding box center [96, 240] width 171 height 28
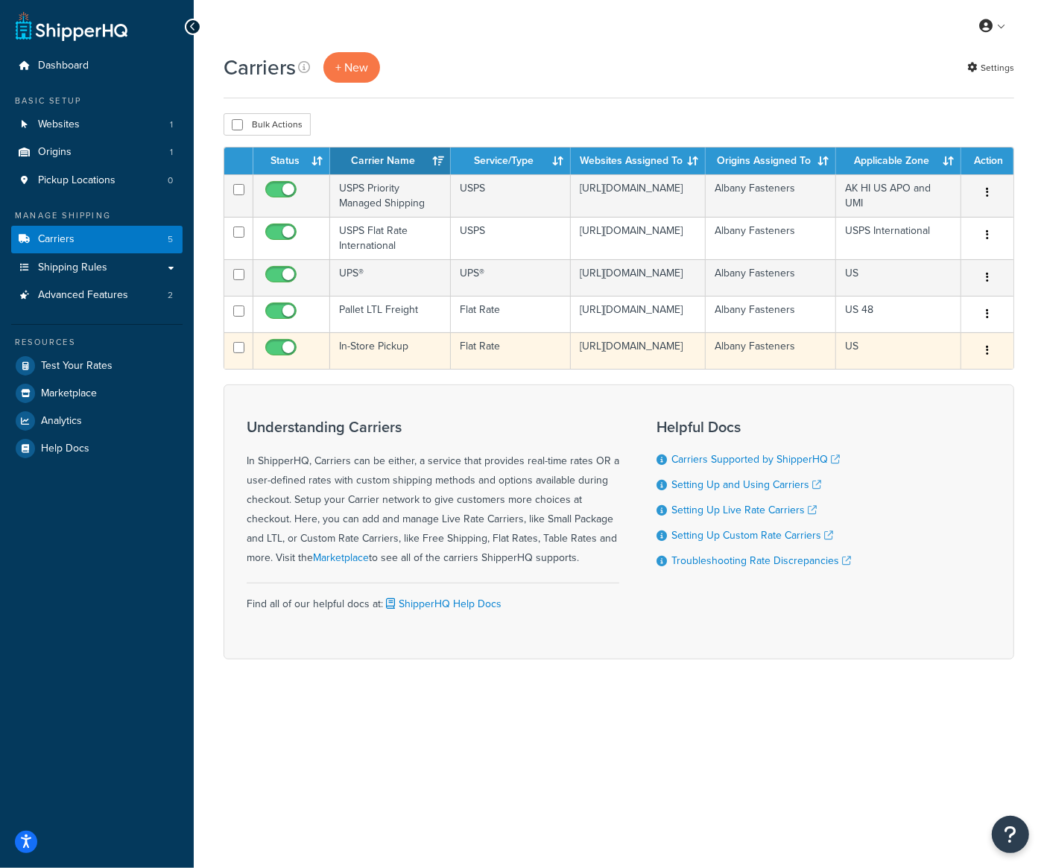
click at [995, 363] on button "button" at bounding box center [987, 351] width 21 height 24
click at [920, 401] on link "Edit" at bounding box center [927, 394] width 118 height 31
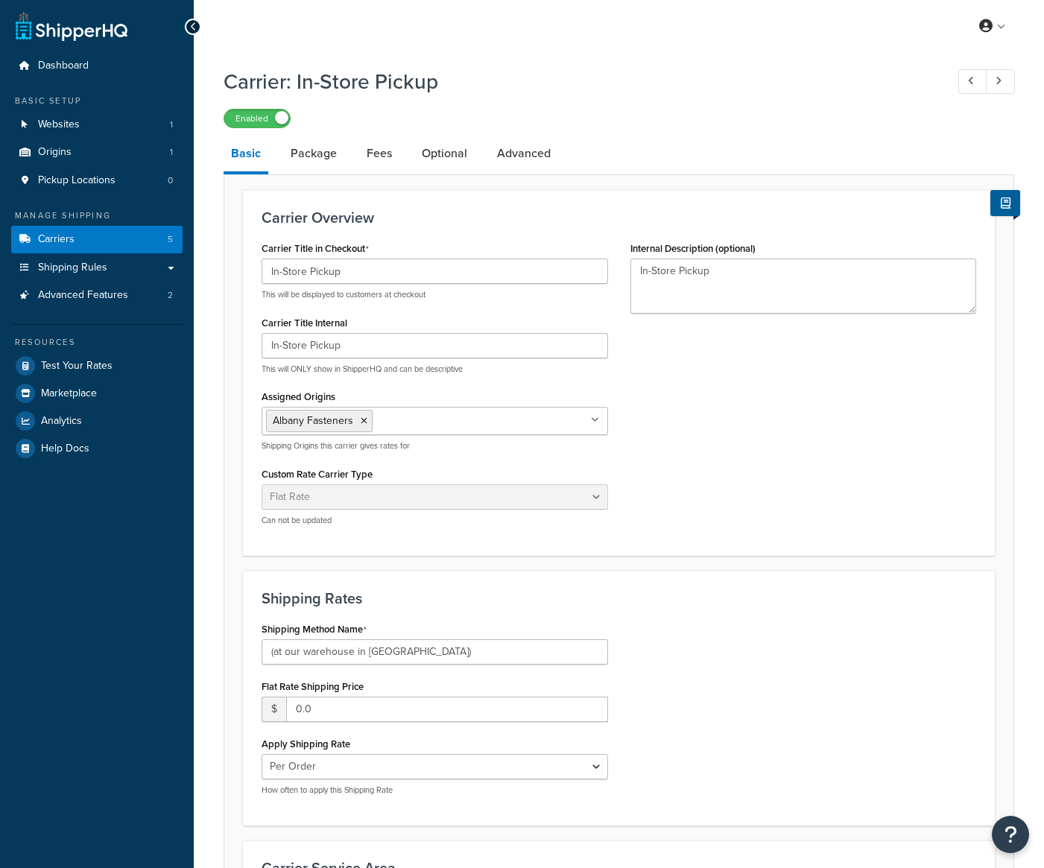
select select "flat"
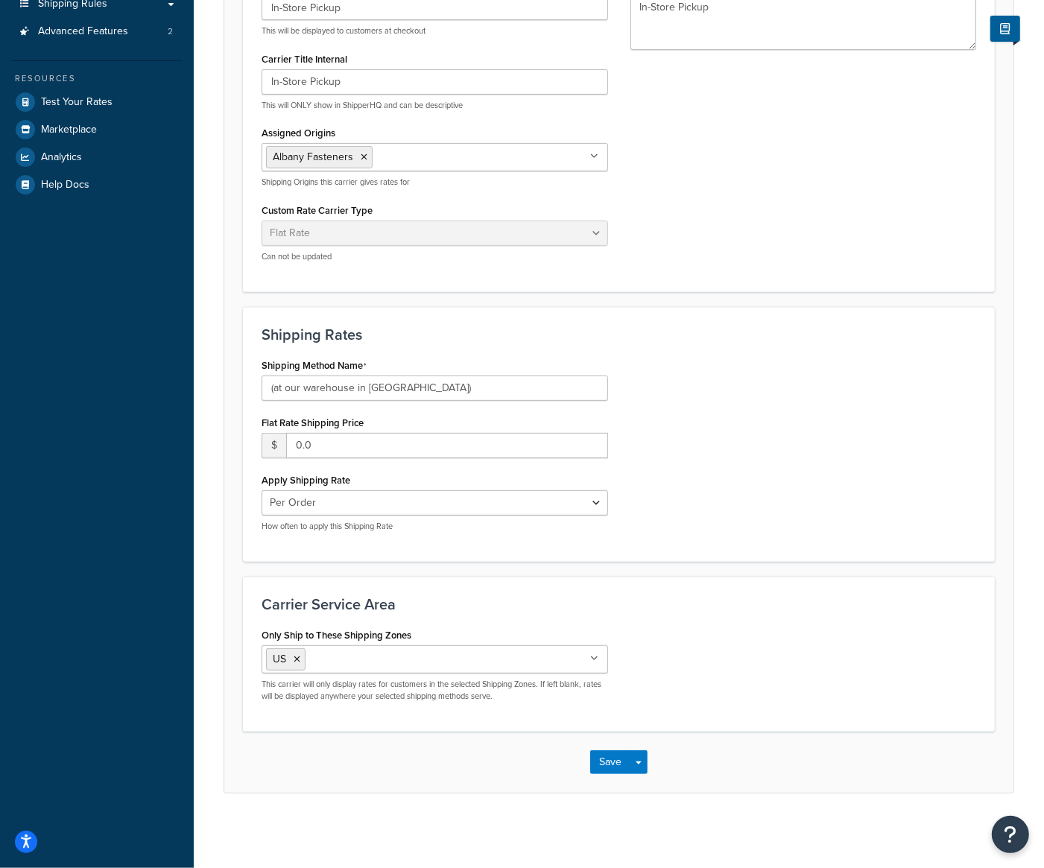
click at [508, 654] on ul "US" at bounding box center [434, 659] width 346 height 28
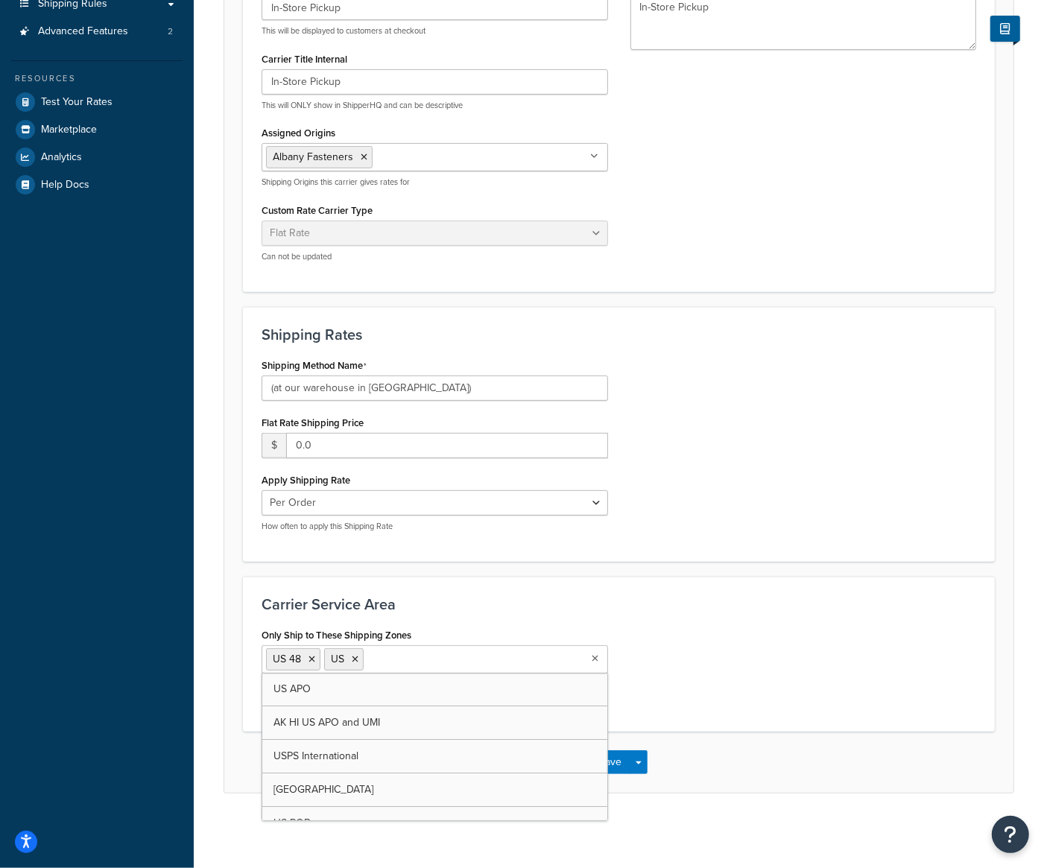
click at [855, 624] on div "Only Ship to These Shipping Zones US 48 US US APO AK HI US APO and UMI USPS Int…" at bounding box center [618, 668] width 737 height 89
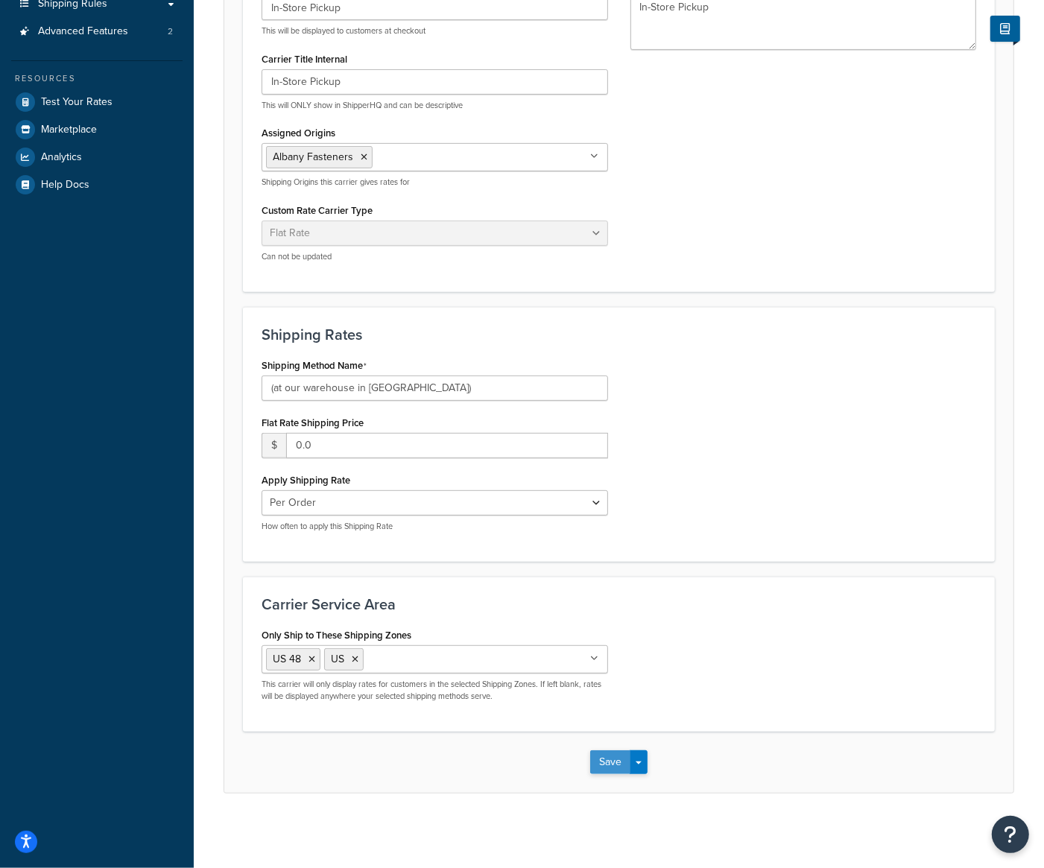
click at [621, 764] on button "Save" at bounding box center [610, 762] width 40 height 24
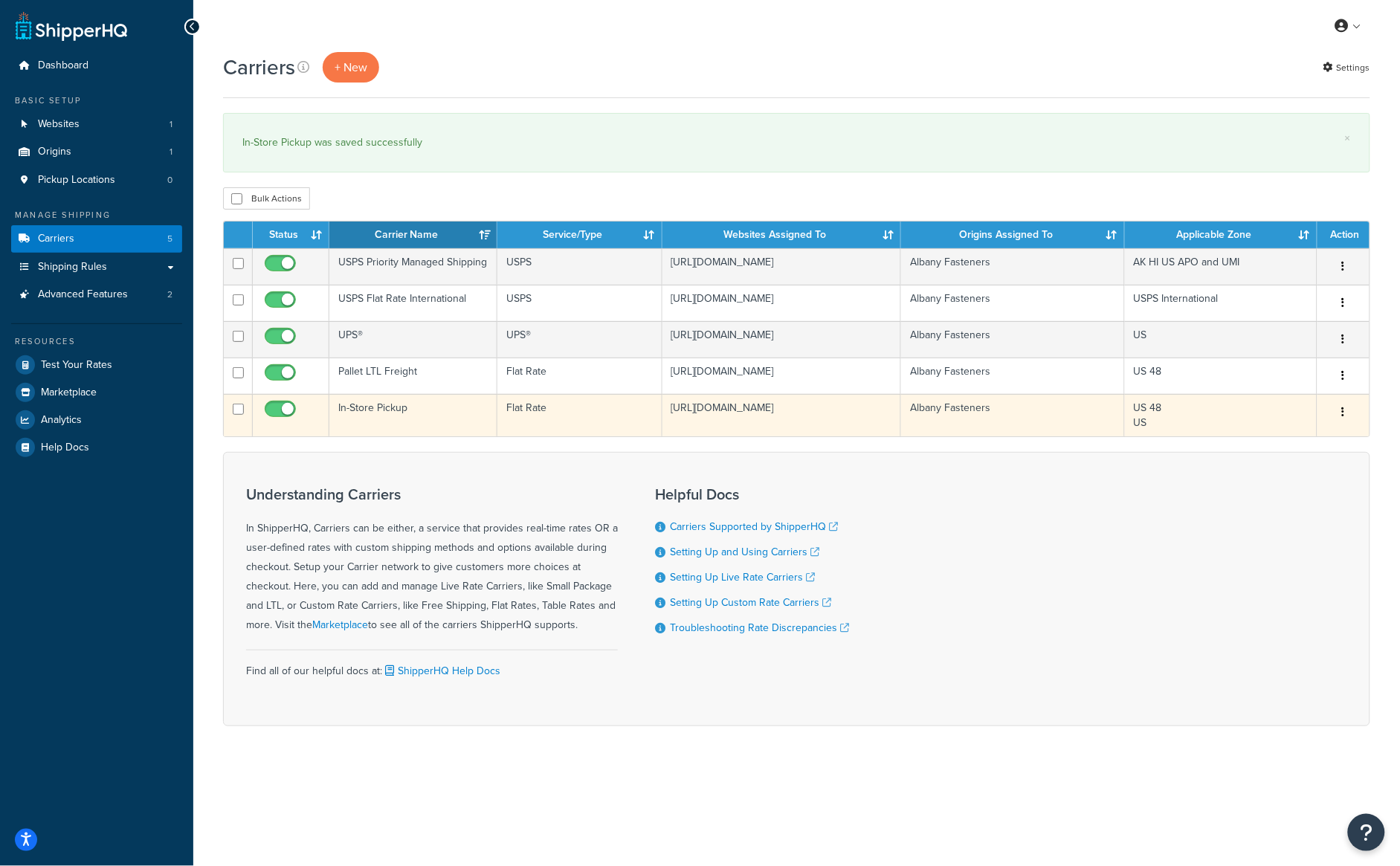
click at [1041, 424] on button "button" at bounding box center [1343, 413] width 21 height 24
click at [1041, 470] on link "Edit" at bounding box center [1284, 468] width 118 height 31
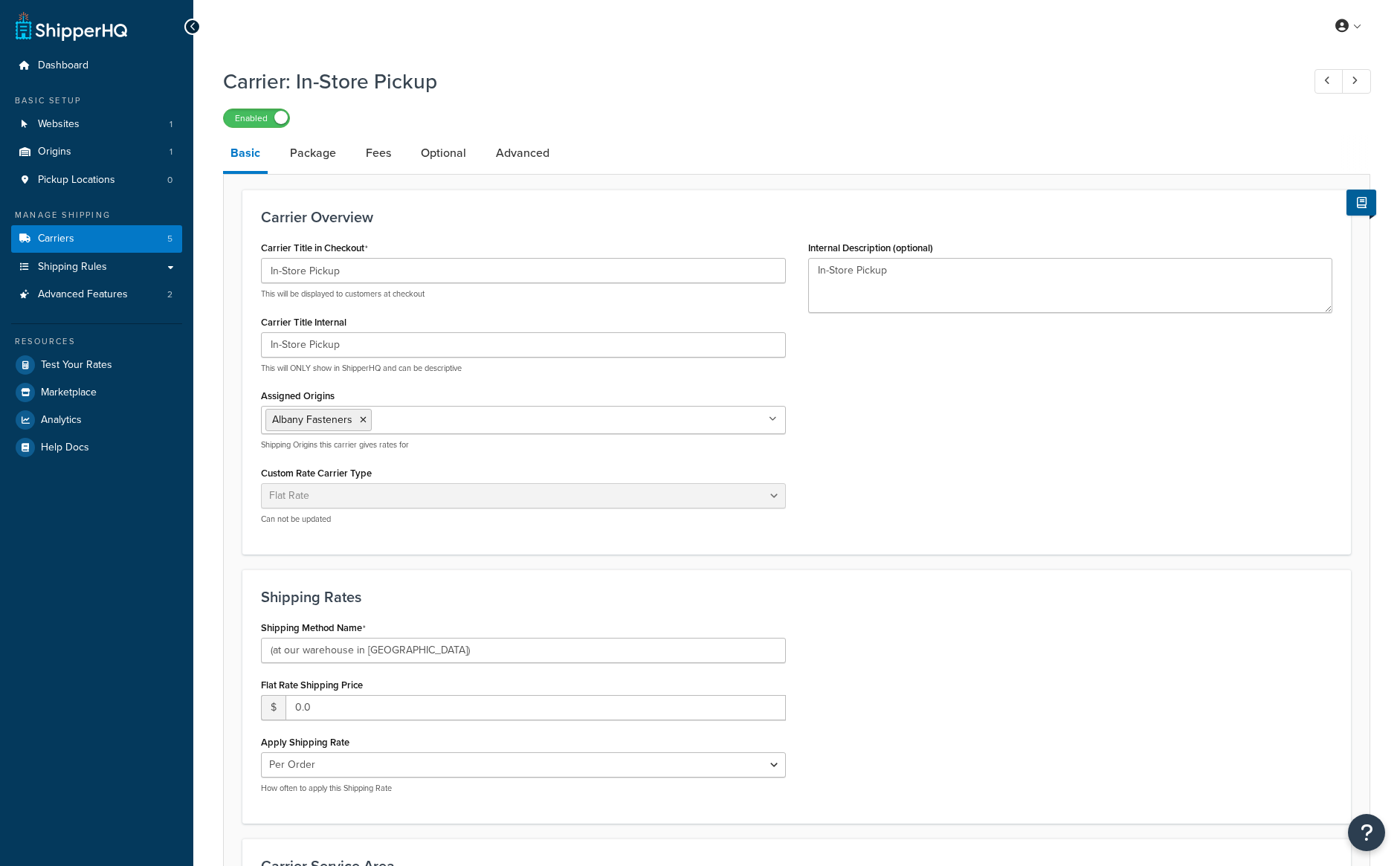
select select "flat"
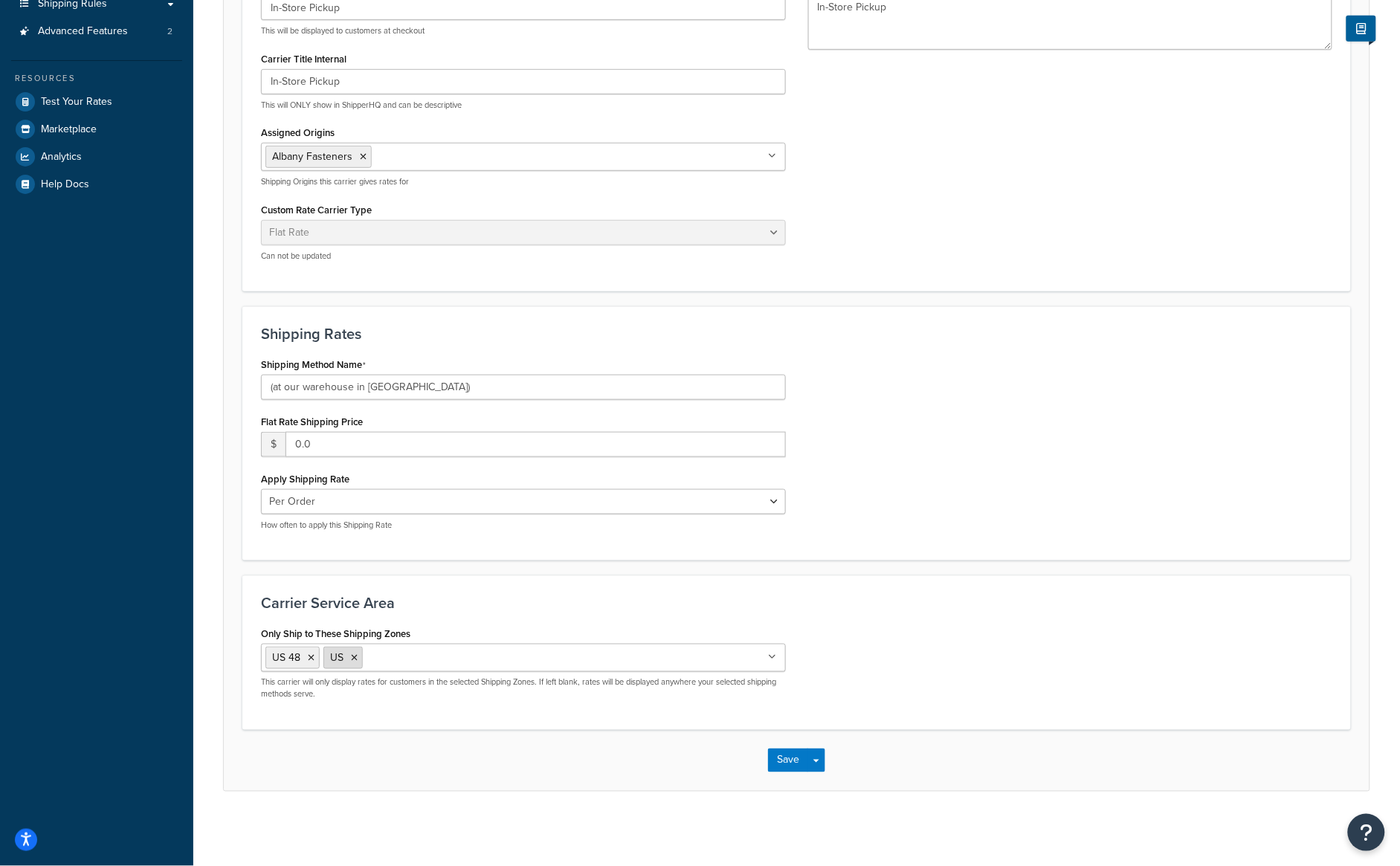
click at [351, 657] on icon at bounding box center [354, 657] width 7 height 9
drag, startPoint x: 939, startPoint y: 672, endPoint x: 921, endPoint y: 683, distance: 21.1
click at [937, 673] on div "Only Ship to These Shipping Zones US 48 US APO US AK HI US APO and UMI USPS Int…" at bounding box center [796, 666] width 1094 height 89
click at [788, 760] on button "Save" at bounding box center [788, 760] width 40 height 24
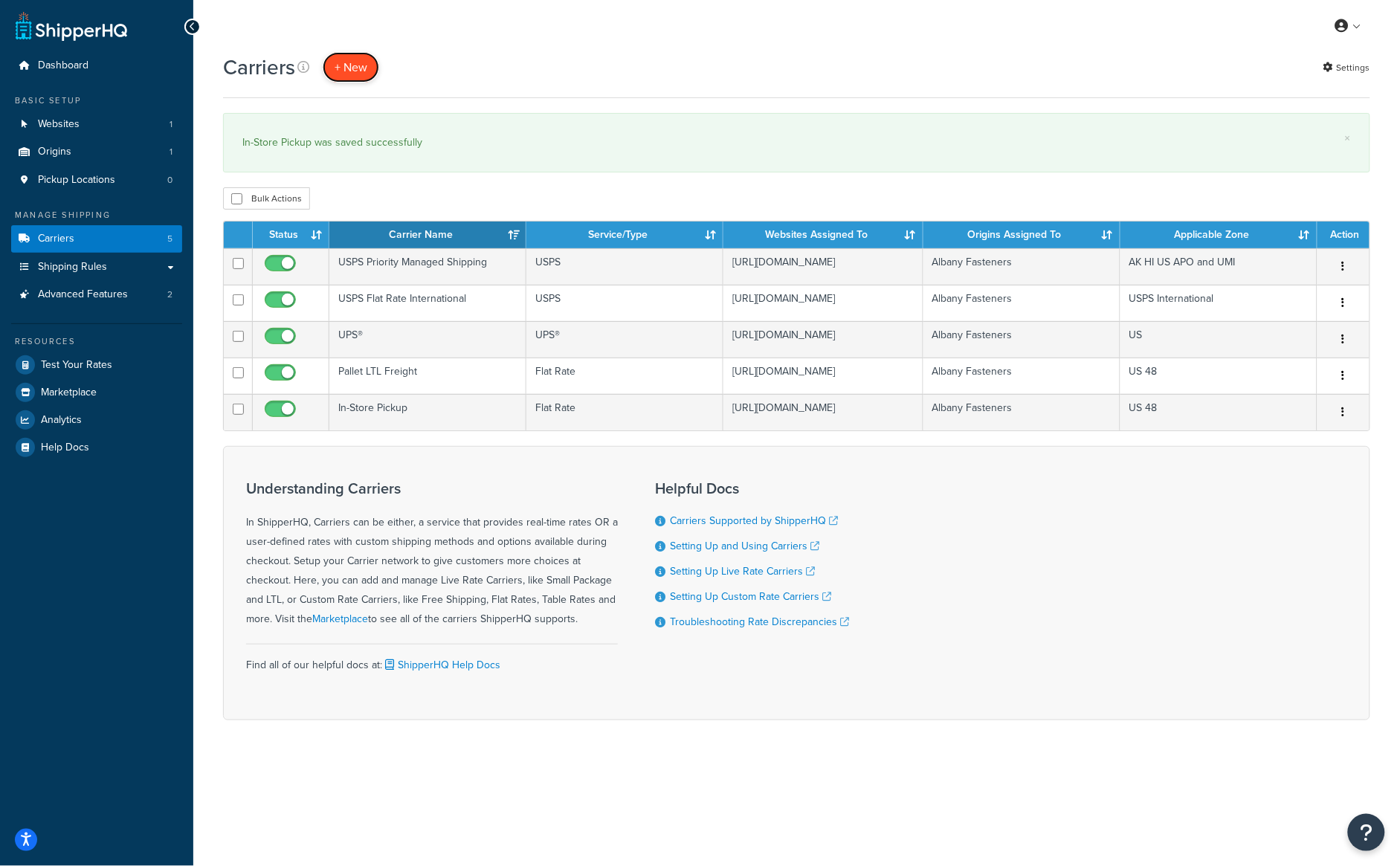
click at [349, 70] on button "+ New" at bounding box center [350, 67] width 57 height 31
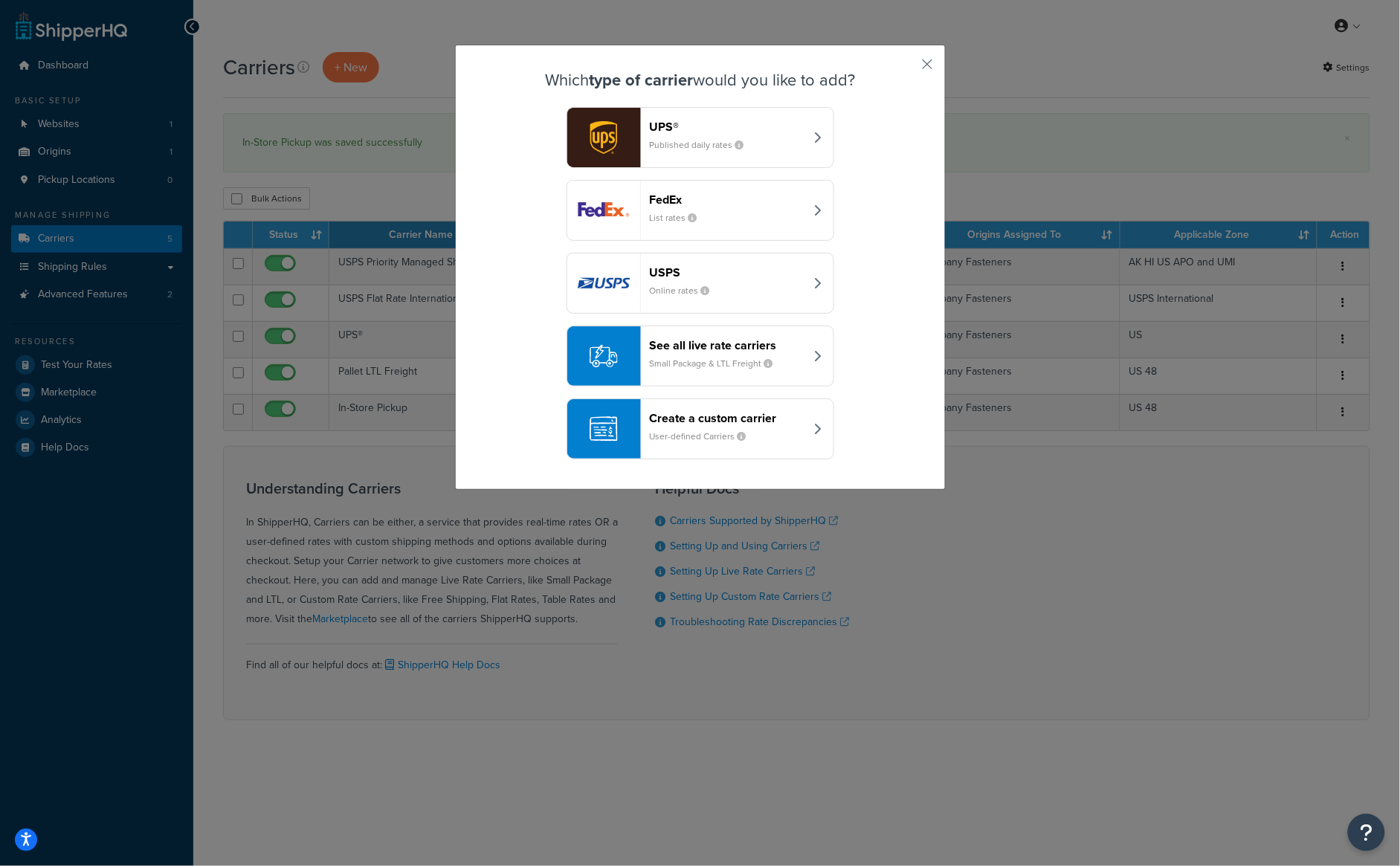
click at [776, 432] on div "Create a custom carrier User-defined Carriers" at bounding box center [727, 429] width 156 height 36
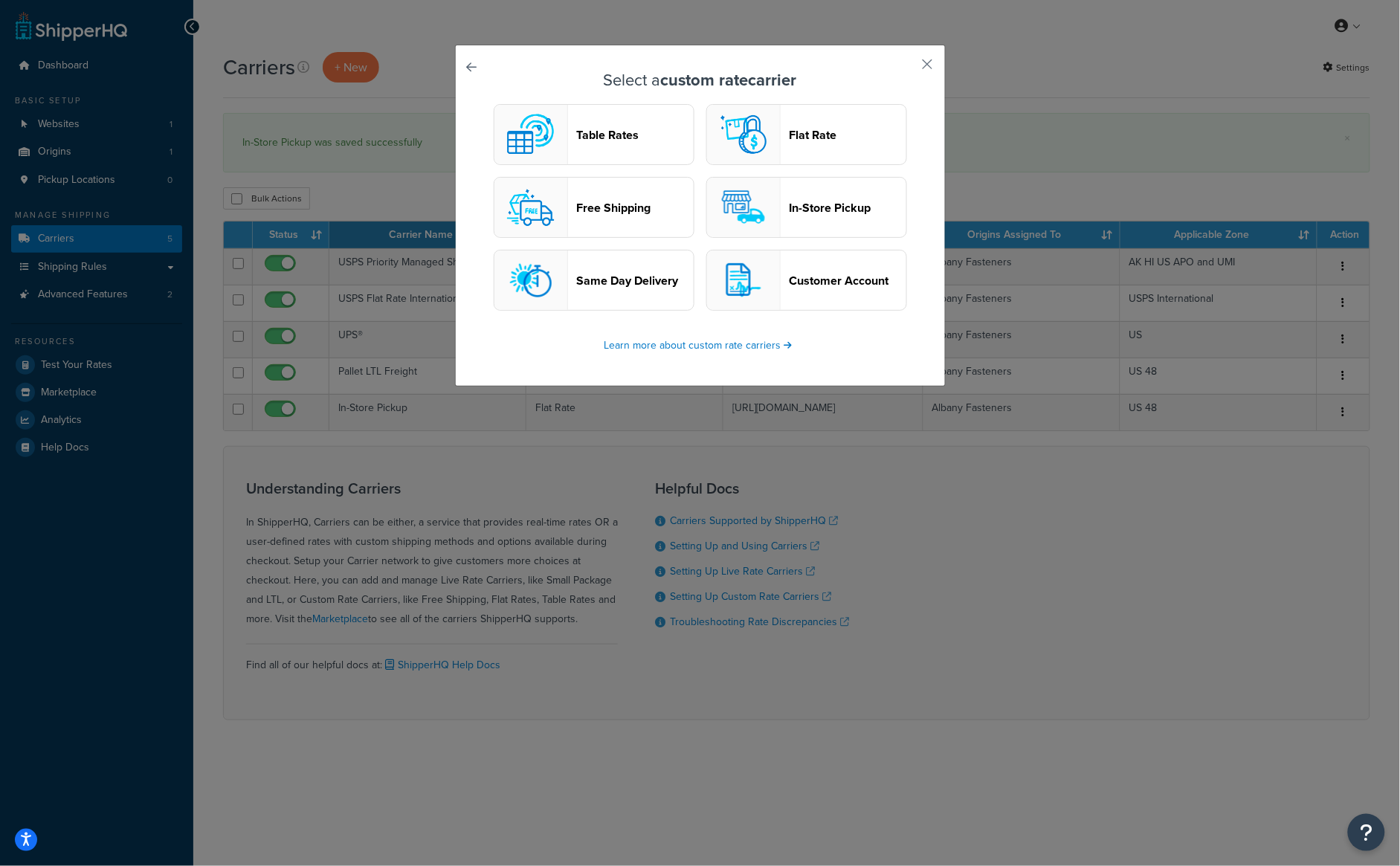
click at [829, 205] on header "In-Store Pickup" at bounding box center [847, 208] width 117 height 14
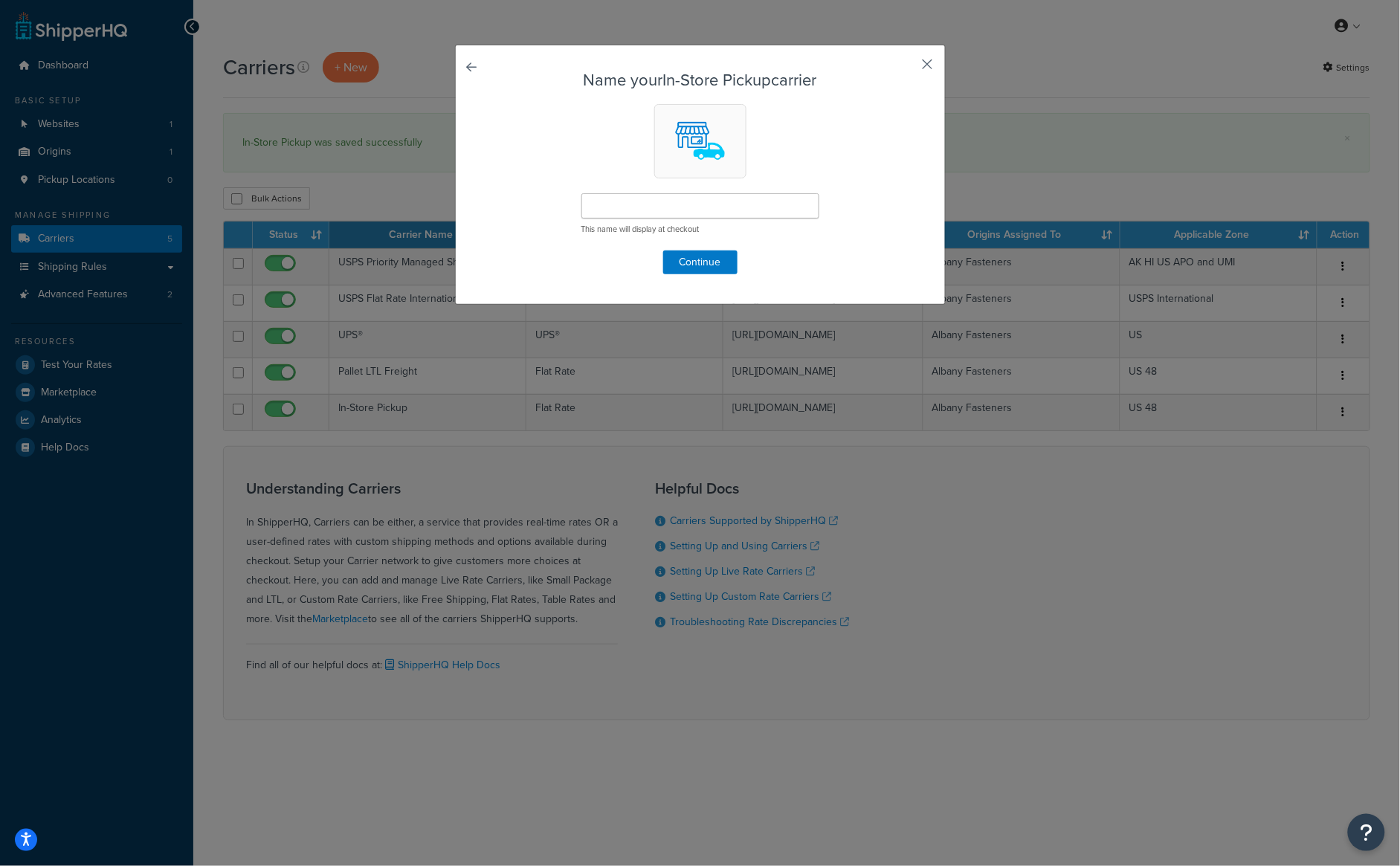
click at [908, 68] on button "button" at bounding box center [906, 70] width 4 height 4
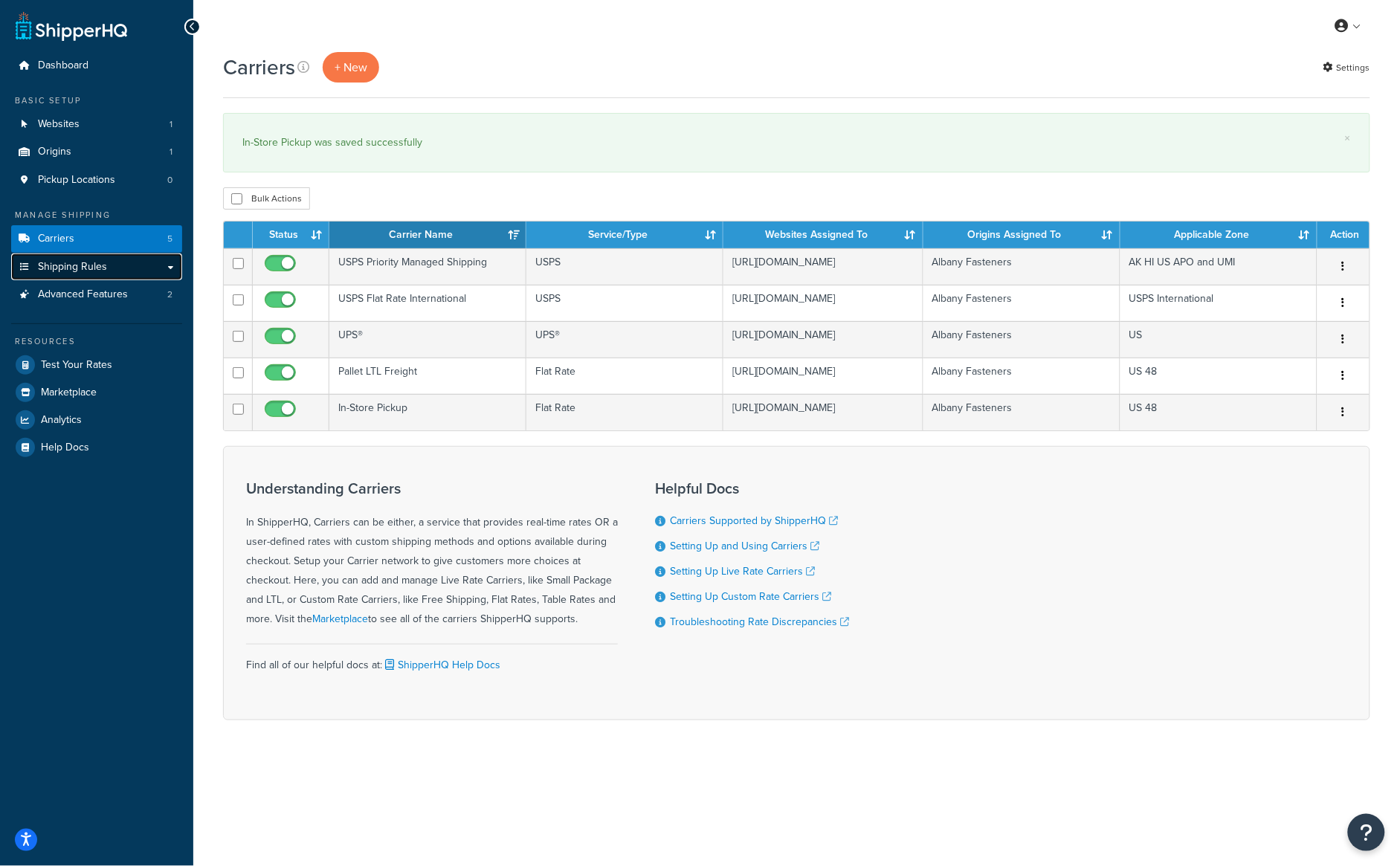
click at [76, 269] on span "Shipping Rules" at bounding box center [72, 266] width 69 height 13
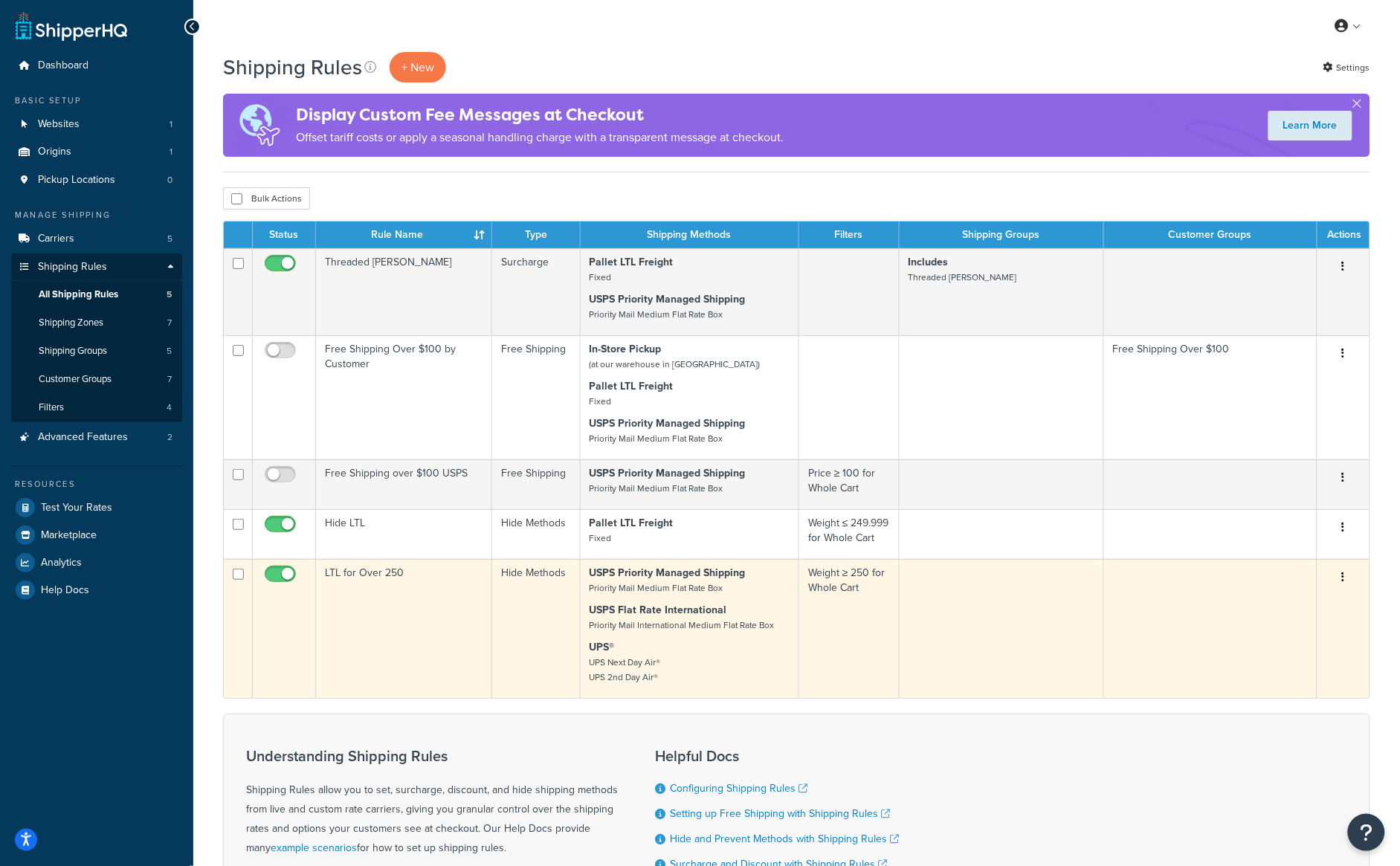
click at [1346, 590] on button "button" at bounding box center [1343, 578] width 21 height 24
click at [1260, 621] on link "Edit" at bounding box center [1294, 606] width 118 height 31
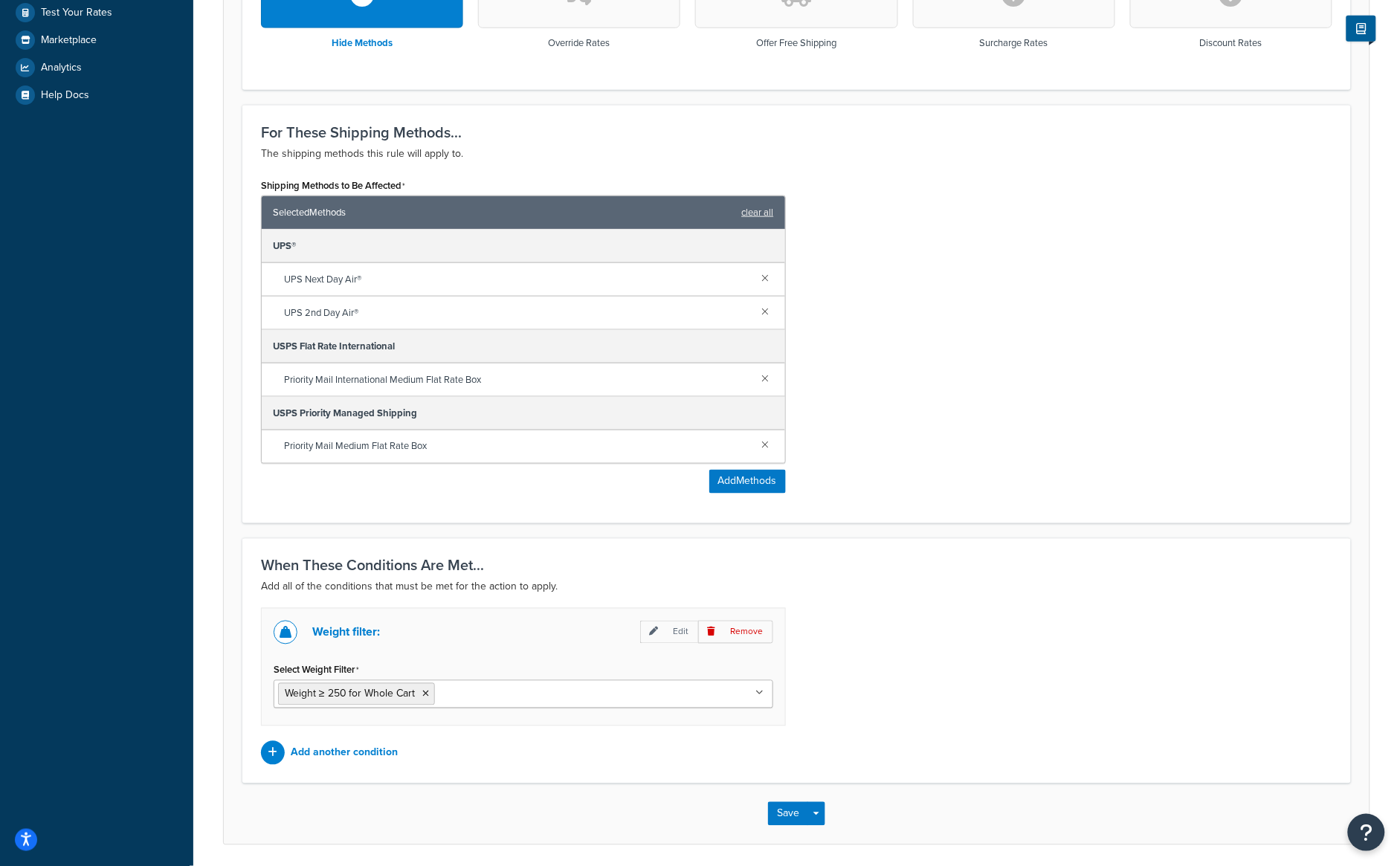
scroll to position [497, 0]
